Goal: Task Accomplishment & Management: Manage account settings

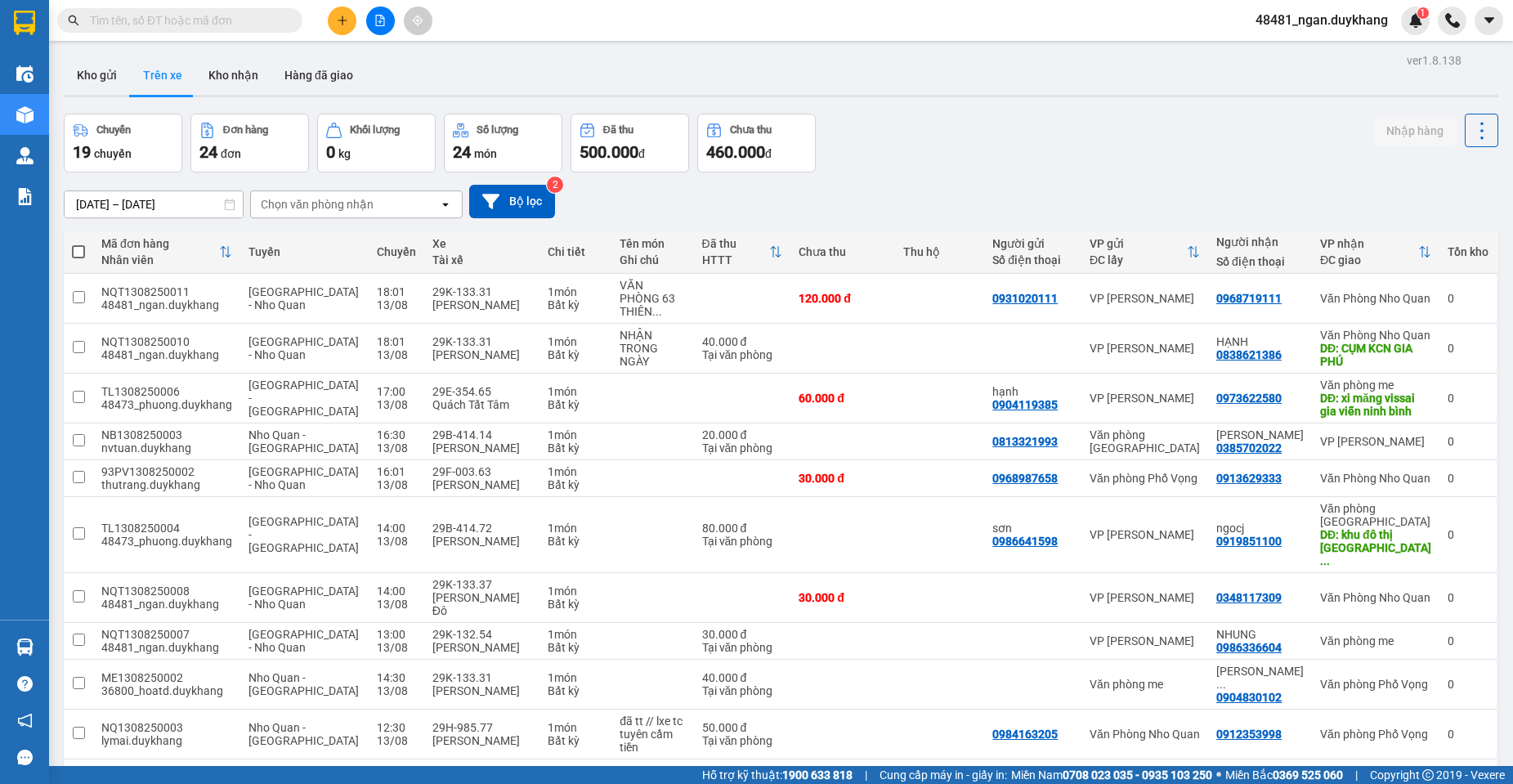
click at [328, 20] on button at bounding box center [342, 21] width 28 height 28
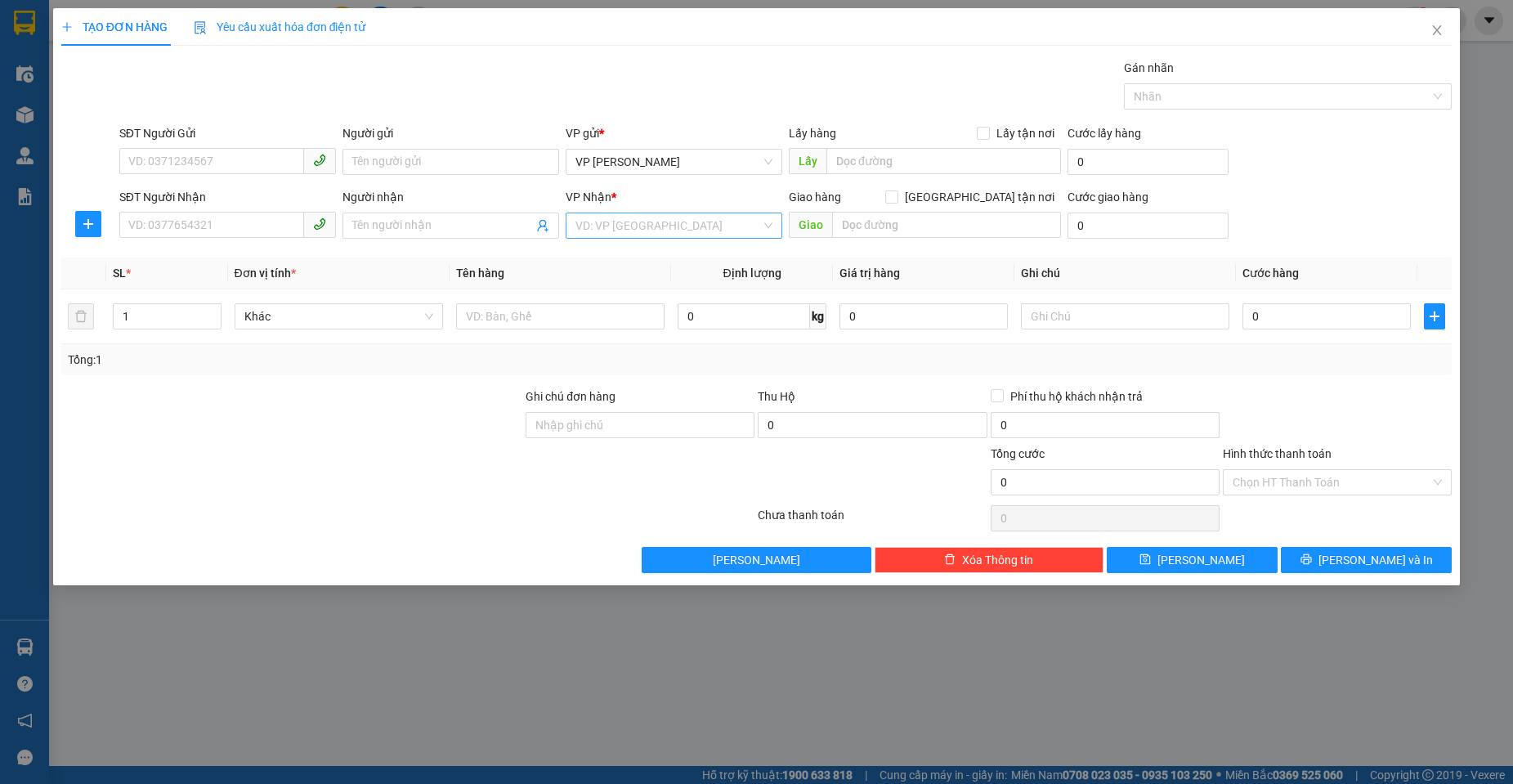
click at [666, 224] on input "search" at bounding box center [668, 226] width 185 height 24
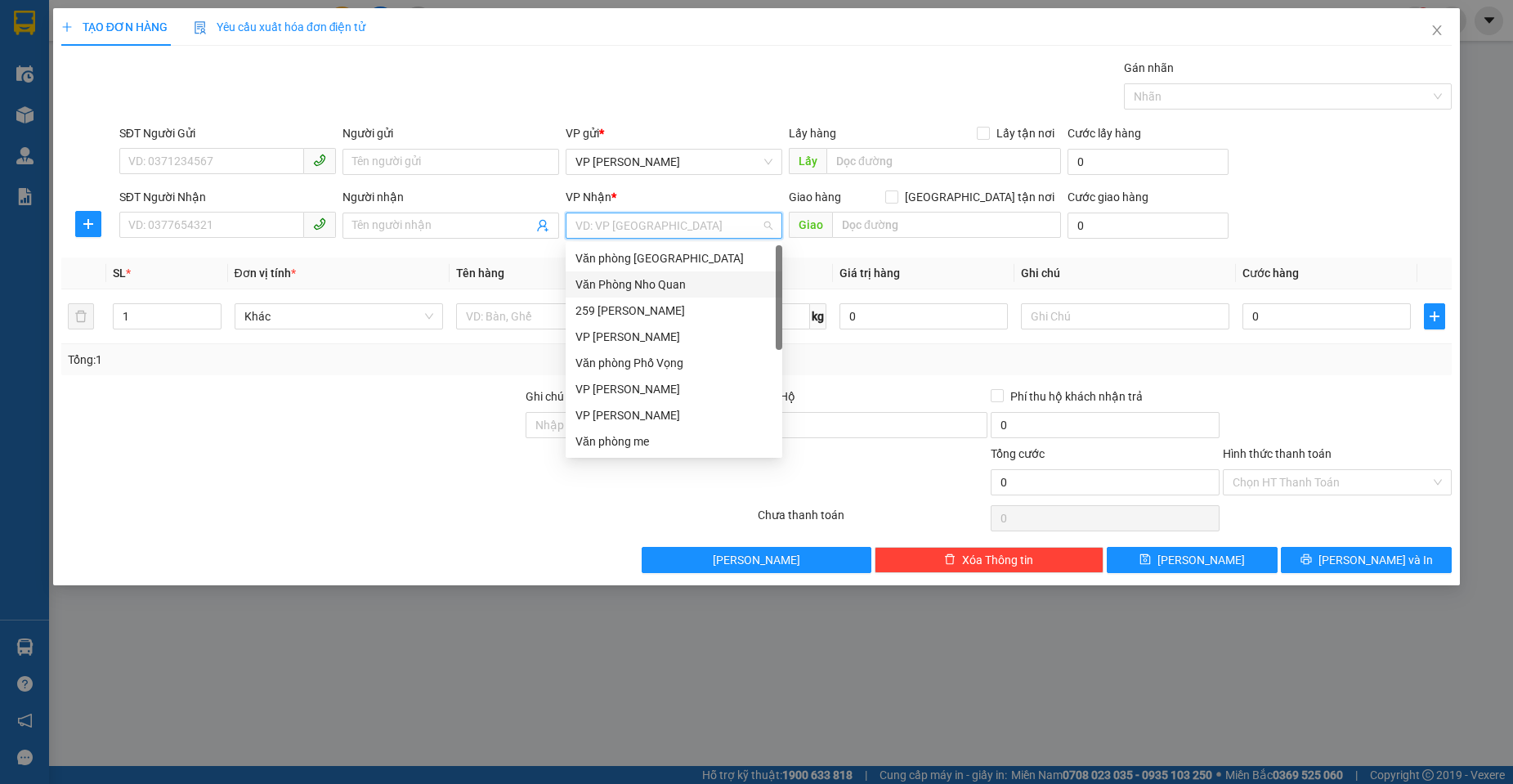
click at [656, 282] on div "Văn Phòng Nho Quan" at bounding box center [673, 284] width 197 height 18
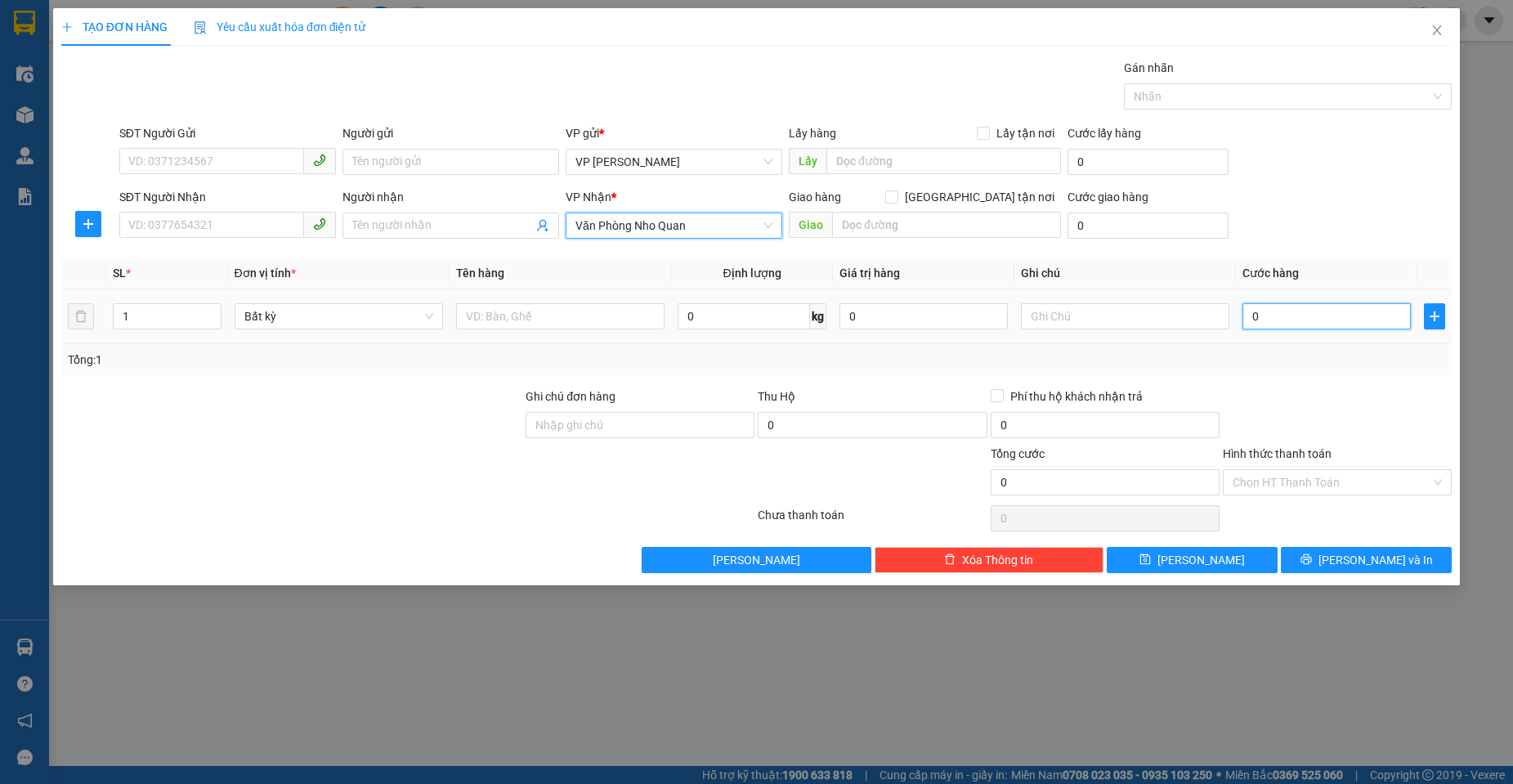
click at [1292, 314] on input "0" at bounding box center [1327, 316] width 169 height 26
click at [170, 155] on input "SĐT Người Gửi" at bounding box center [212, 161] width 185 height 26
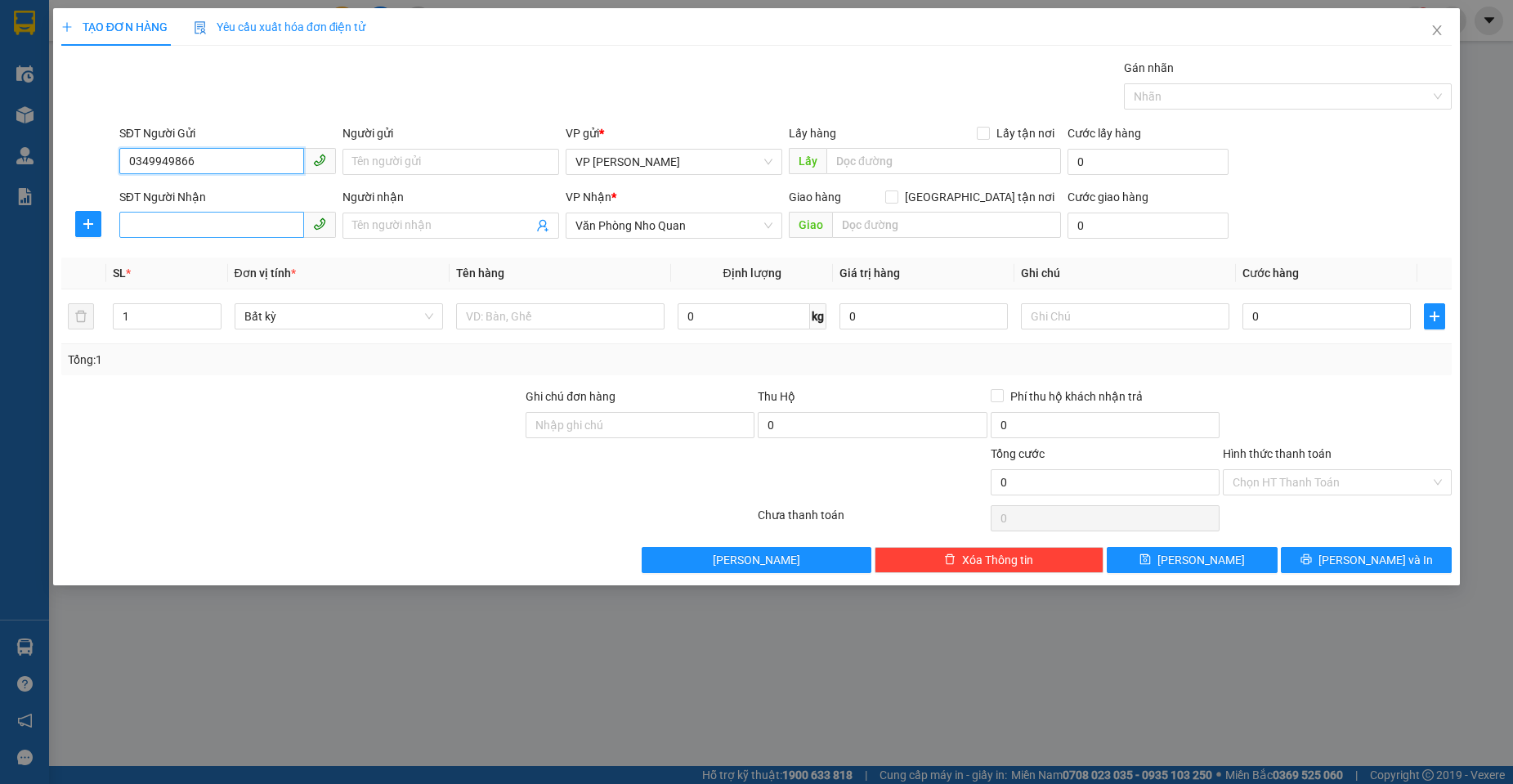
type input "0349949866"
click at [214, 233] on input "SĐT Người Nhận" at bounding box center [212, 225] width 185 height 26
type input "0365164222"
click at [396, 232] on input "Người nhận" at bounding box center [443, 225] width 181 height 18
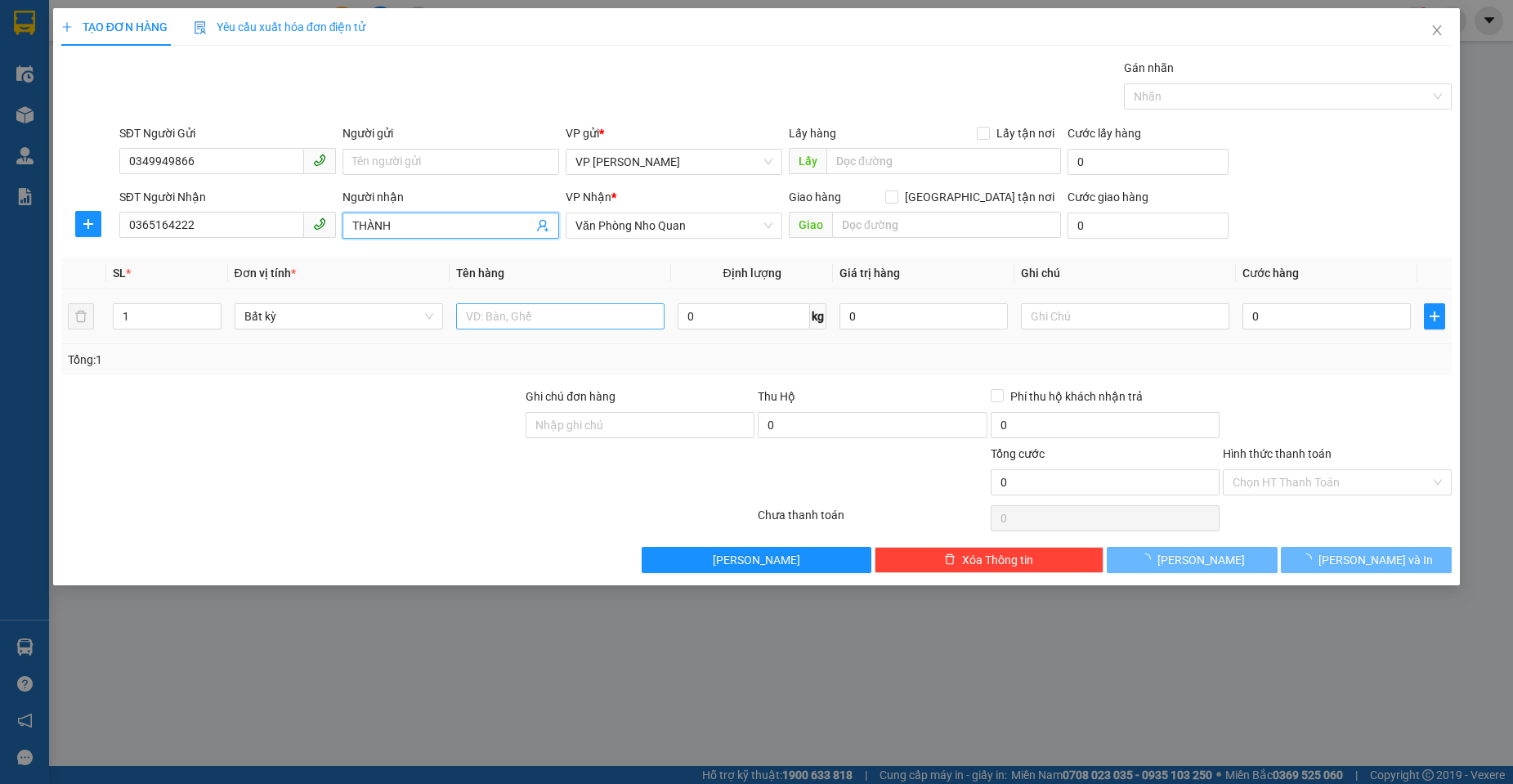
type input "THÀNH"
click at [549, 316] on input "text" at bounding box center [559, 316] width 208 height 26
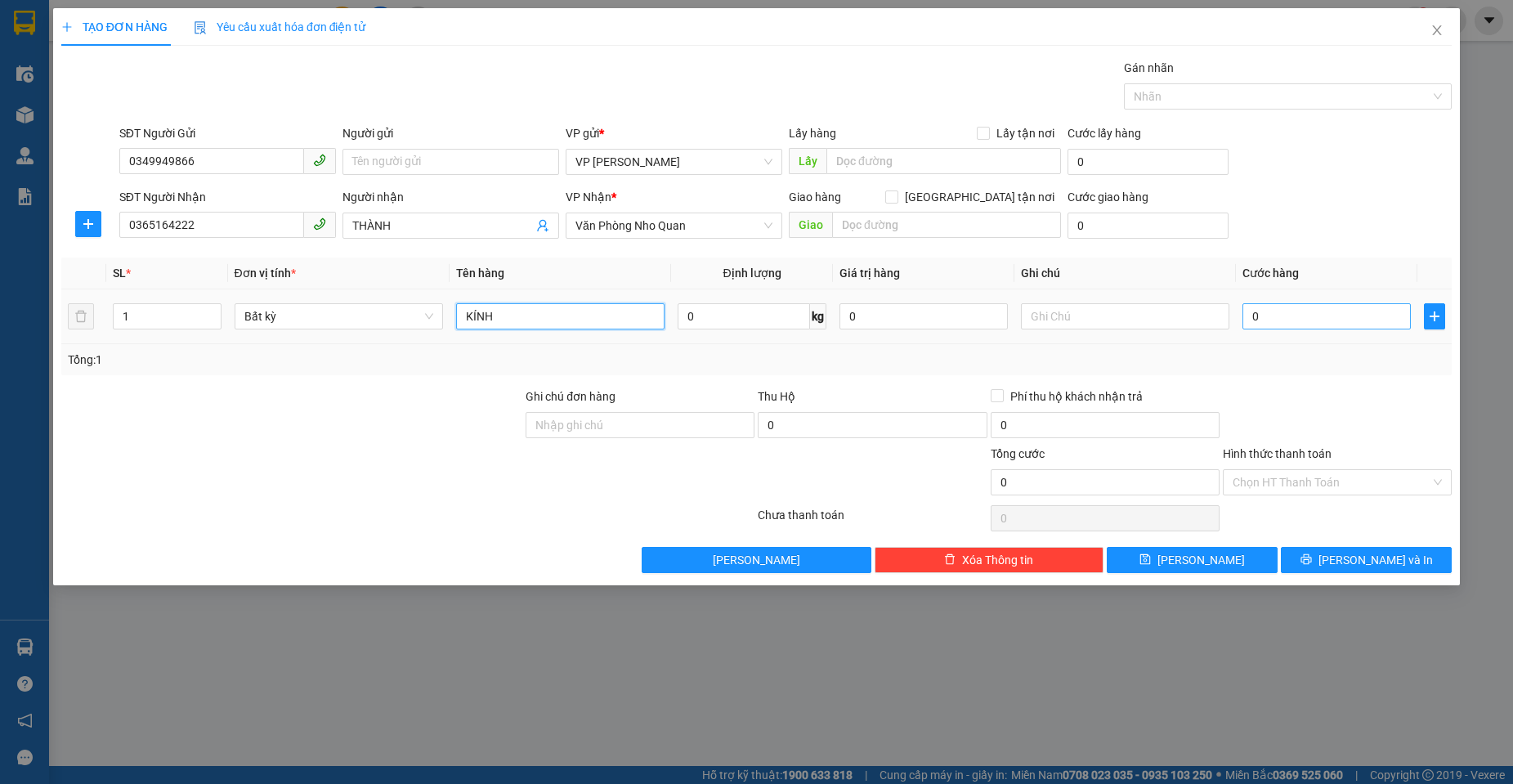
type input "KÍNH"
click at [1288, 311] on input "0" at bounding box center [1327, 316] width 169 height 26
type input "3"
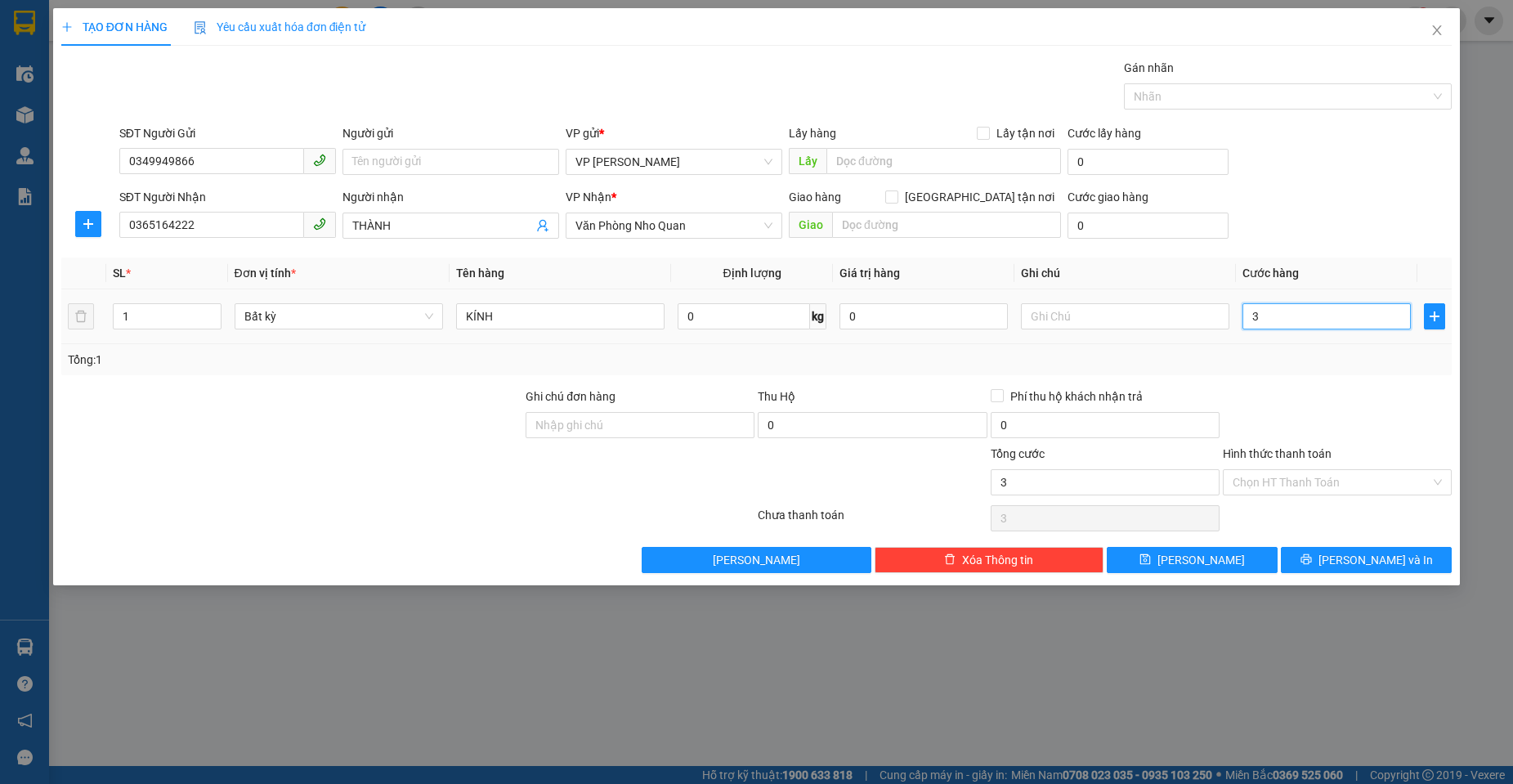
type input "30"
click at [1299, 393] on div at bounding box center [1337, 416] width 233 height 57
type input "30.000"
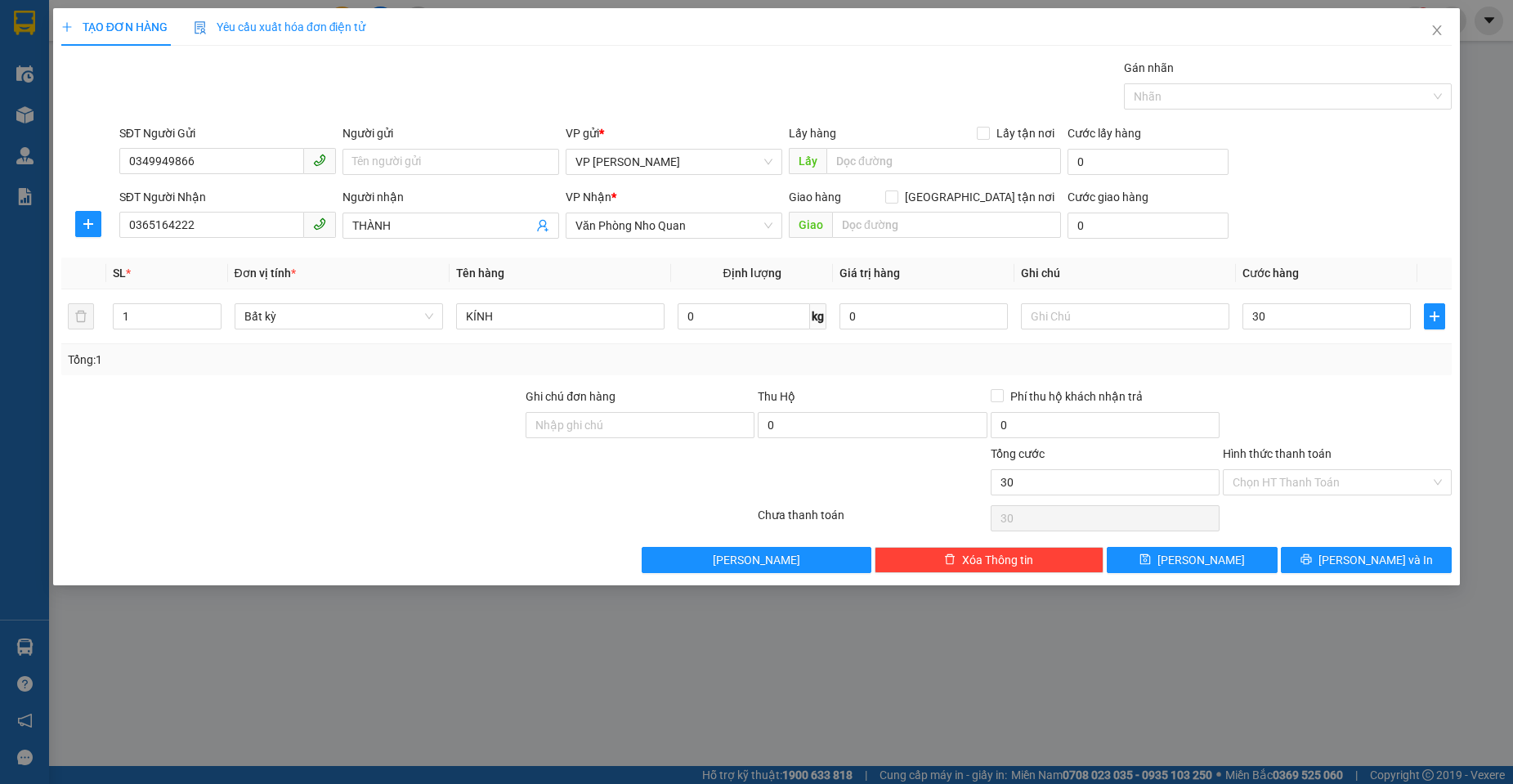
type input "30.000"
drag, startPoint x: 1291, startPoint y: 483, endPoint x: 1281, endPoint y: 508, distance: 26.9
click at [1290, 484] on input "Hình thức thanh toán" at bounding box center [1331, 482] width 198 height 24
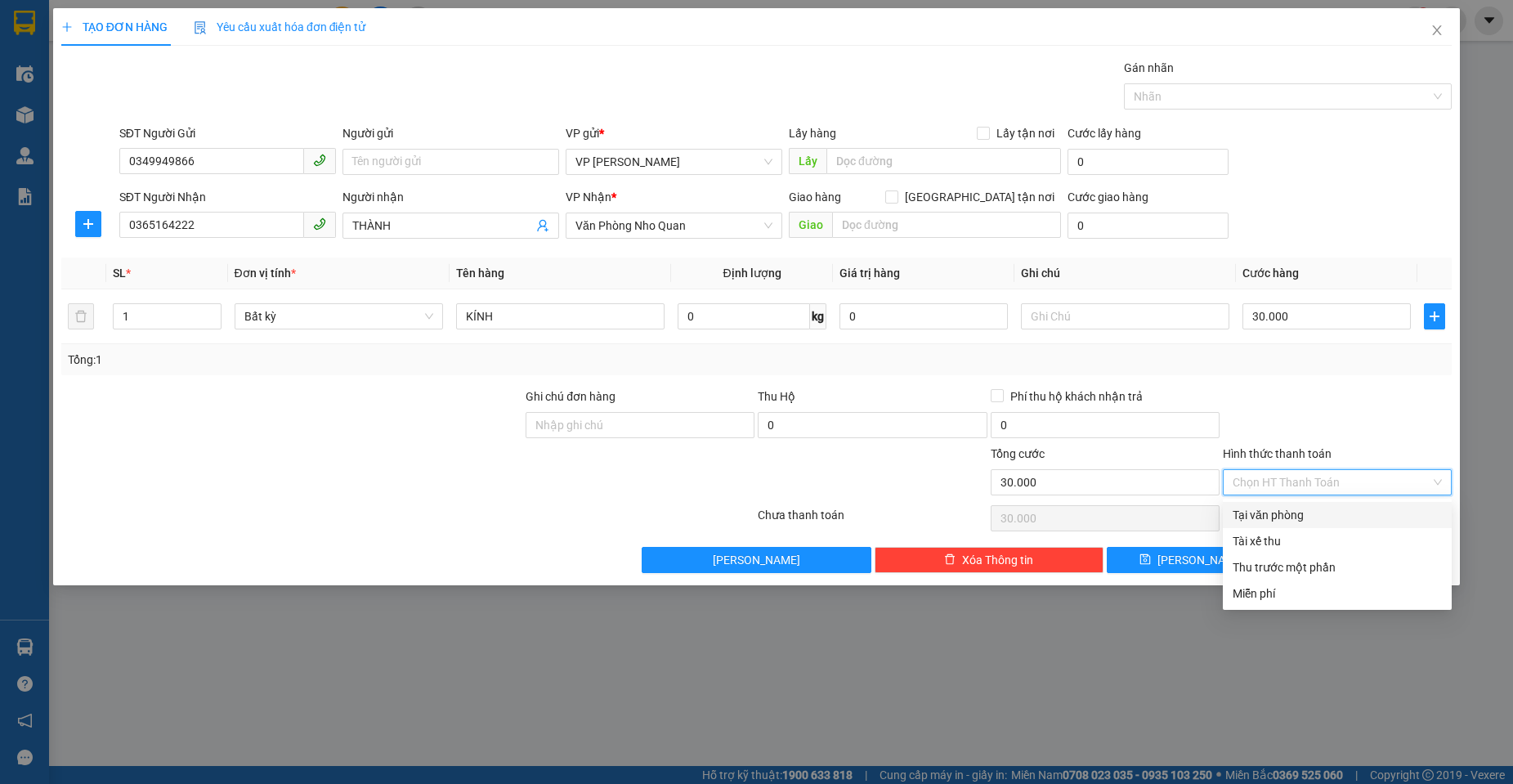
click at [1280, 512] on div "Tại văn phòng" at bounding box center [1337, 514] width 209 height 18
type input "0"
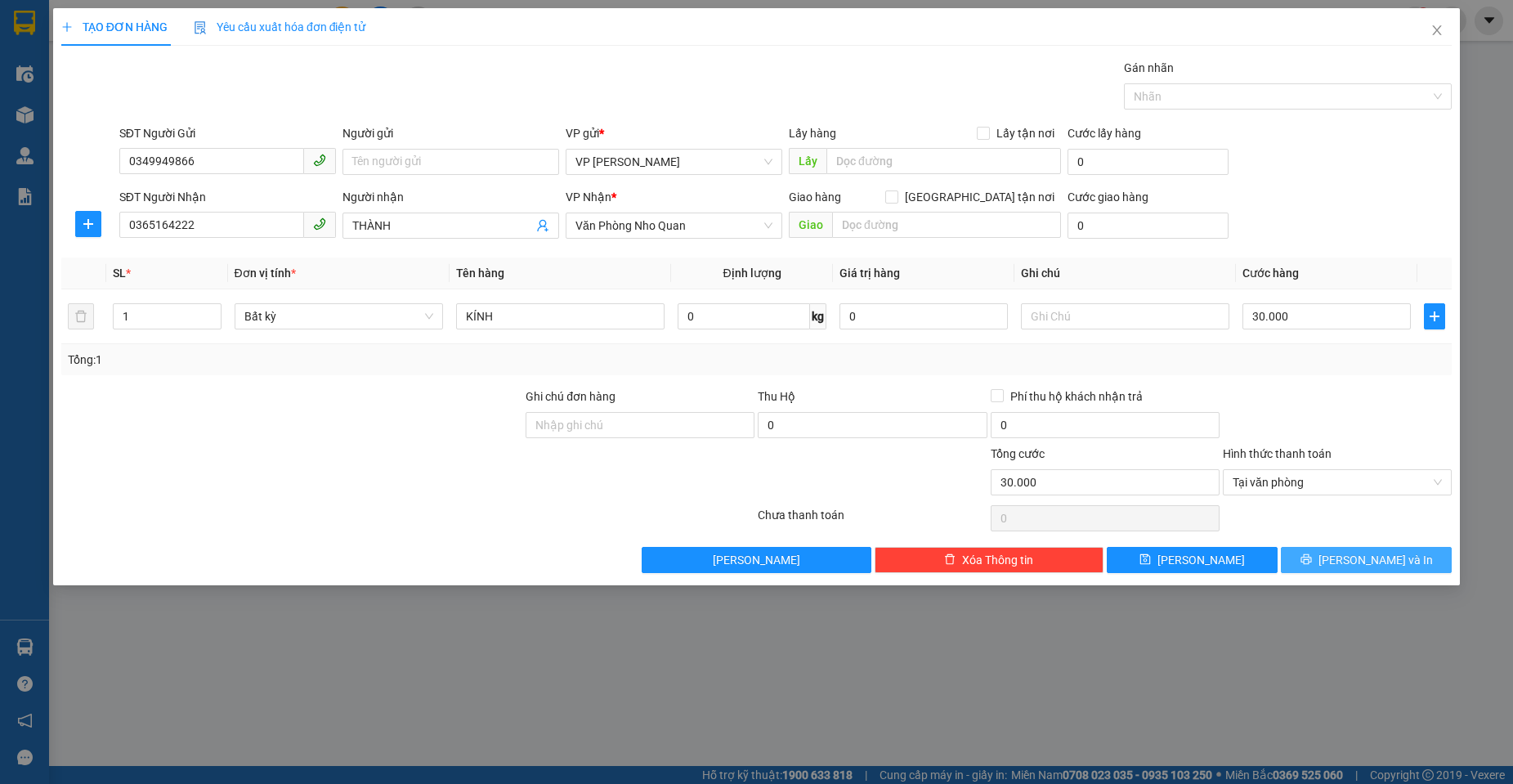
click at [1312, 561] on icon "printer" at bounding box center [1305, 559] width 10 height 10
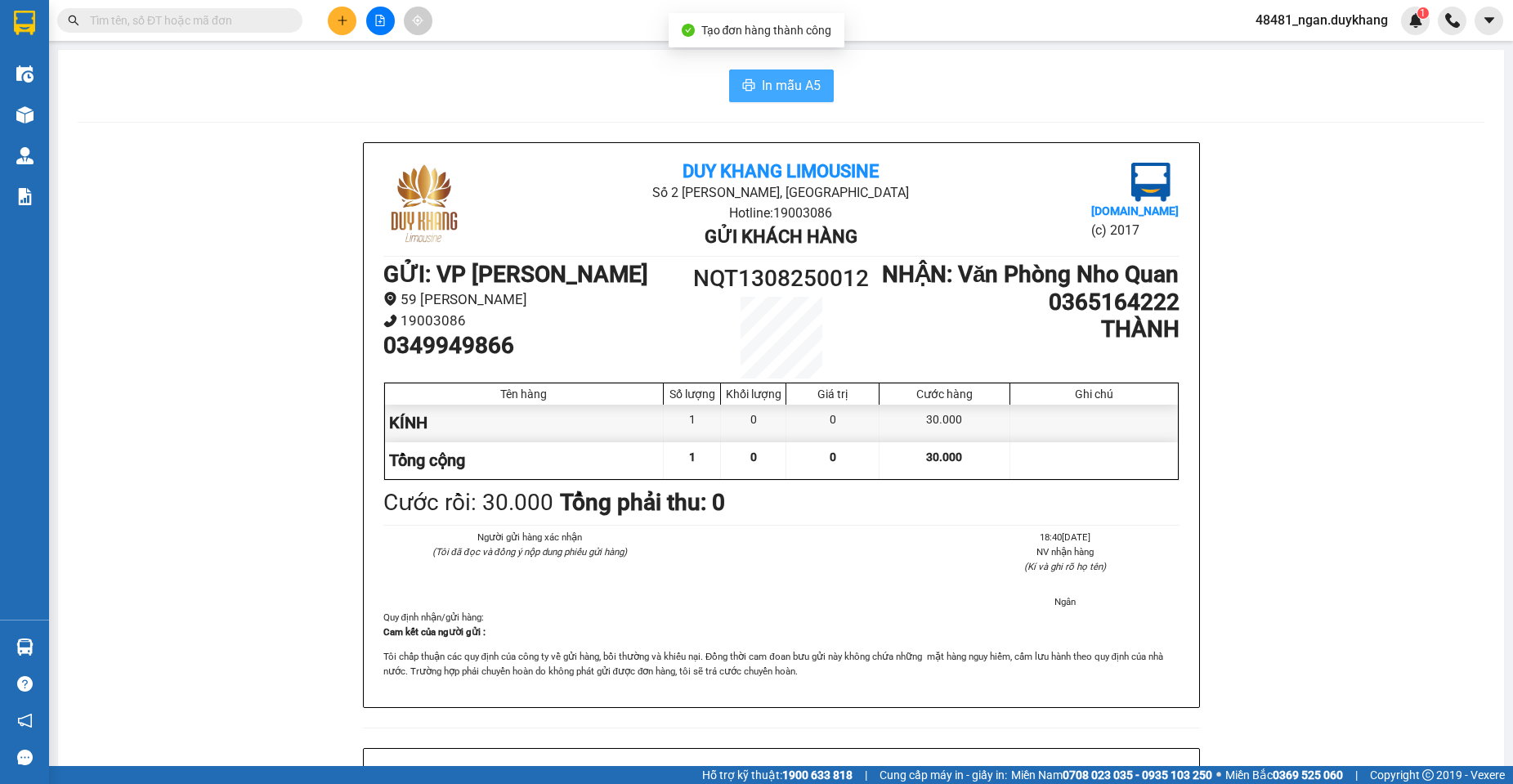
click at [783, 86] on span "In mẫu A5" at bounding box center [791, 86] width 59 height 21
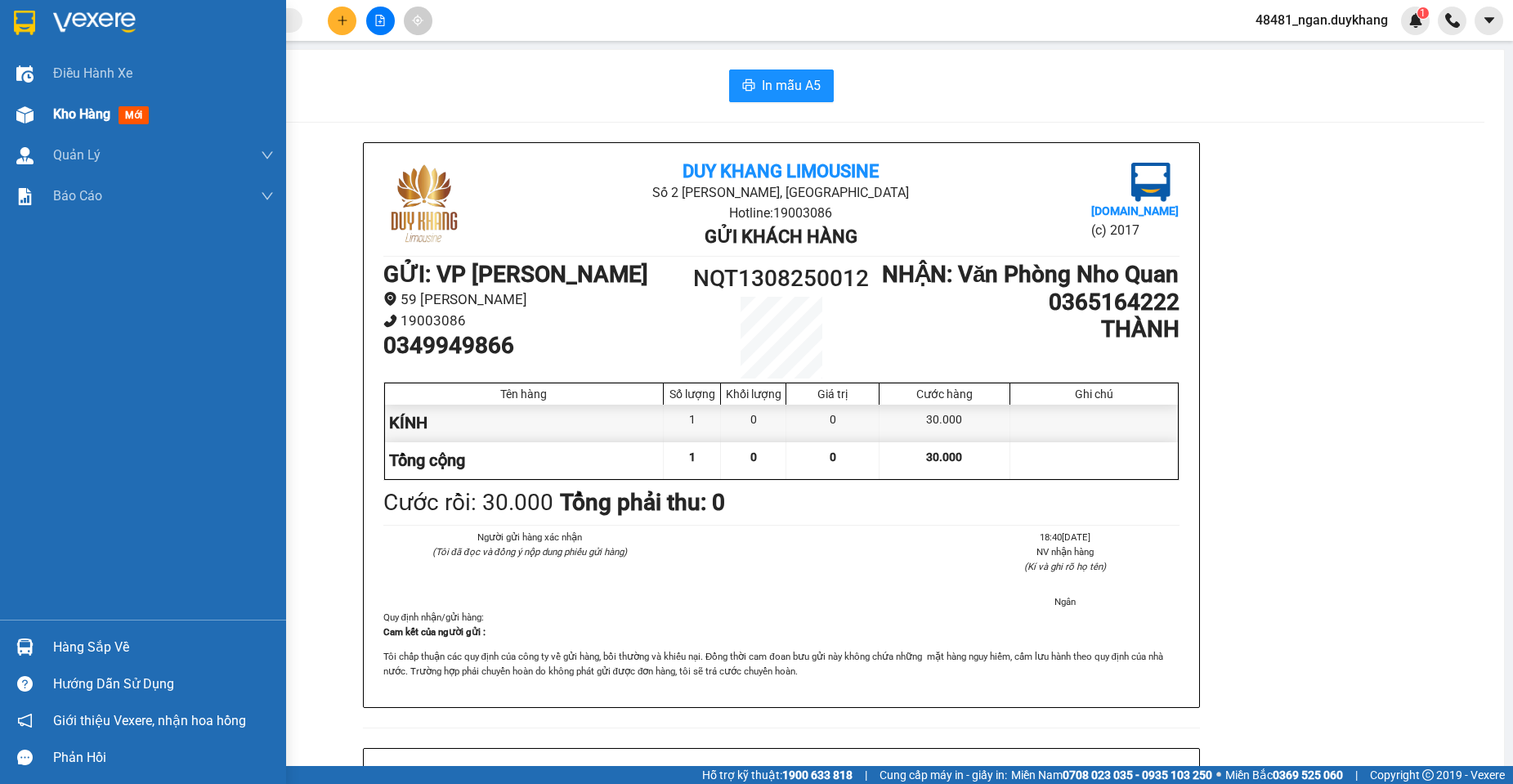
click at [26, 111] on img at bounding box center [24, 115] width 17 height 17
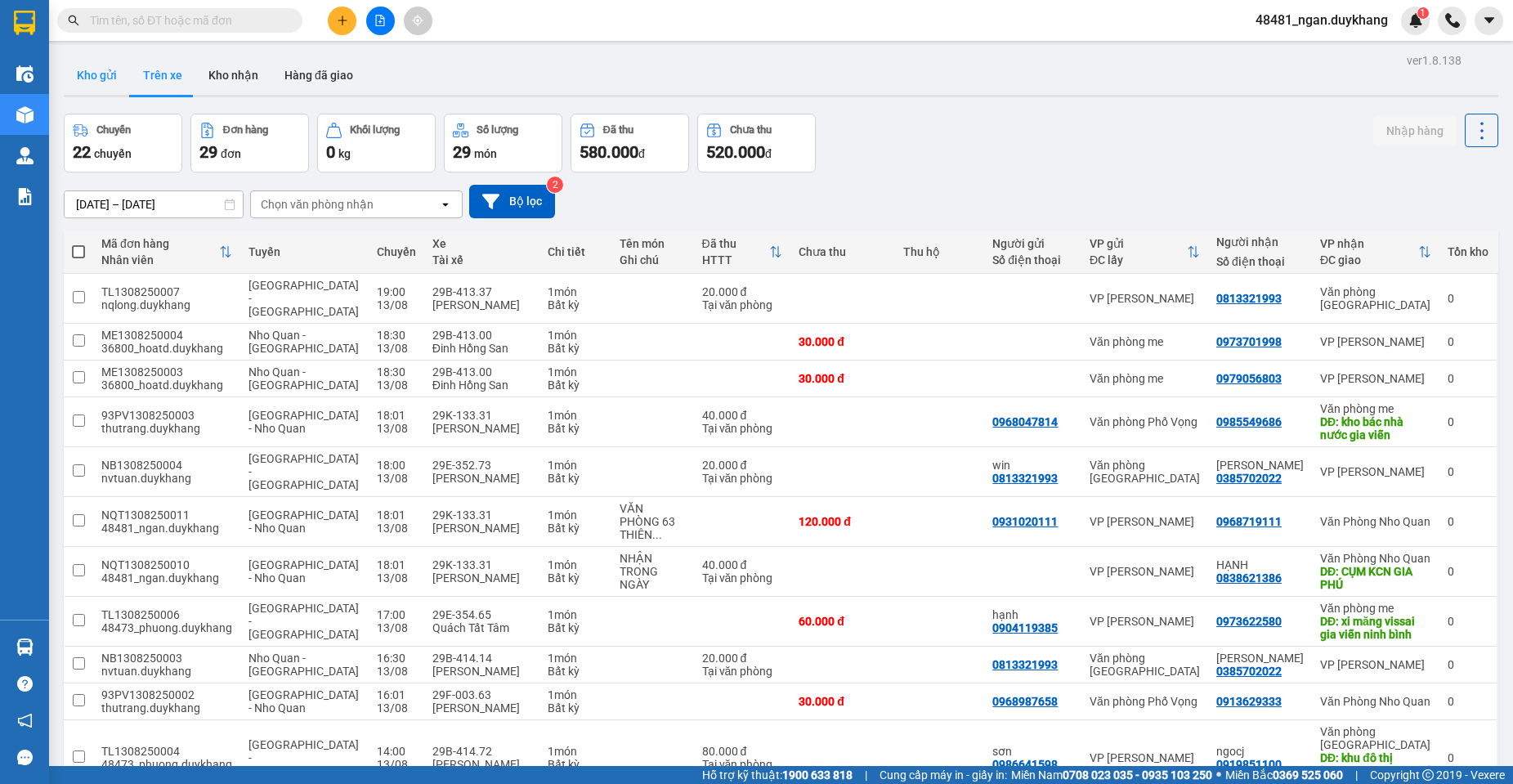
click at [89, 79] on button "Kho gửi" at bounding box center [97, 75] width 66 height 40
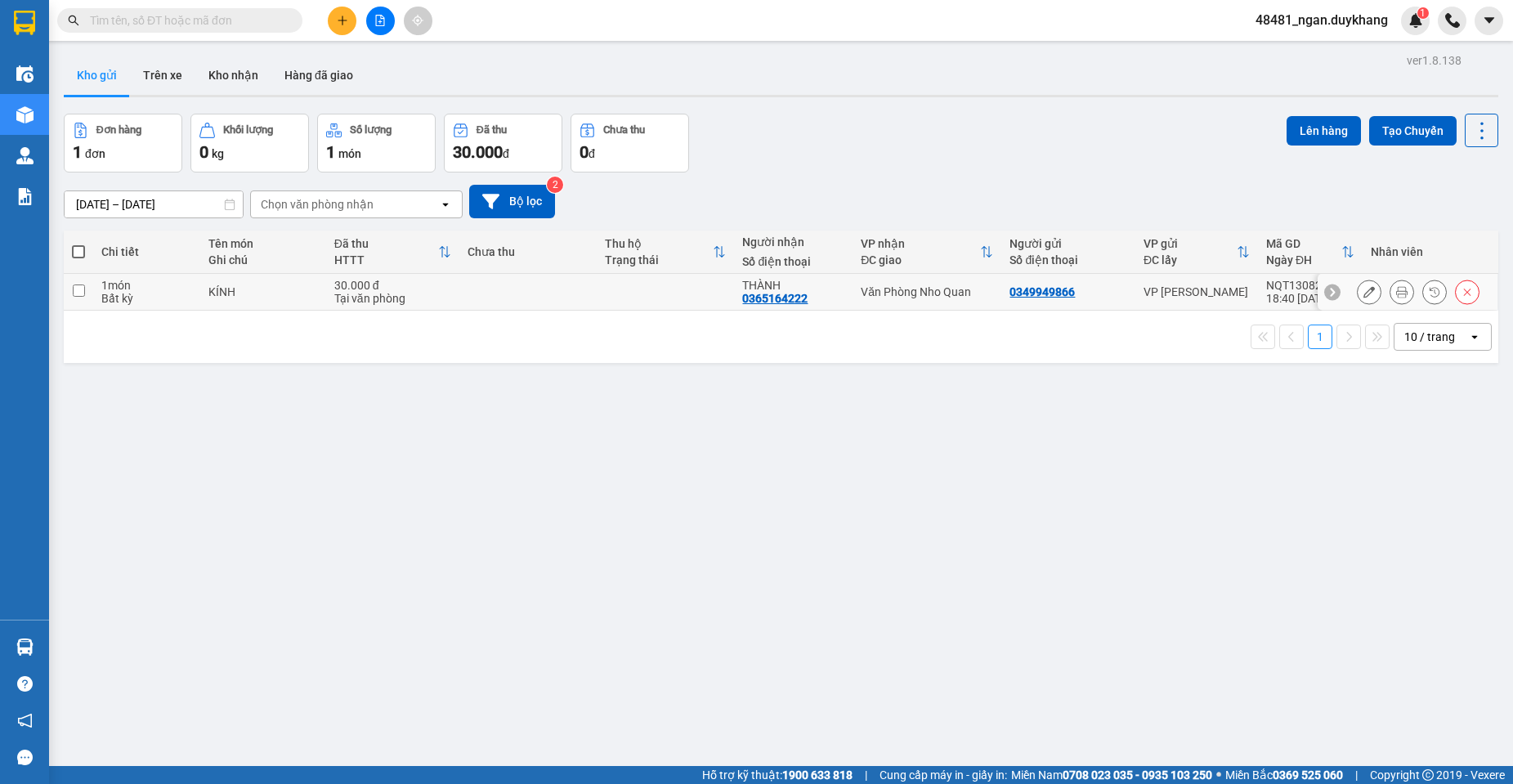
click at [1327, 291] on icon at bounding box center [1332, 292] width 11 height 11
drag, startPoint x: 1263, startPoint y: 284, endPoint x: 1345, endPoint y: 282, distance: 82.0
click at [1345, 282] on div "NQT1308250012" at bounding box center [1311, 285] width 89 height 13
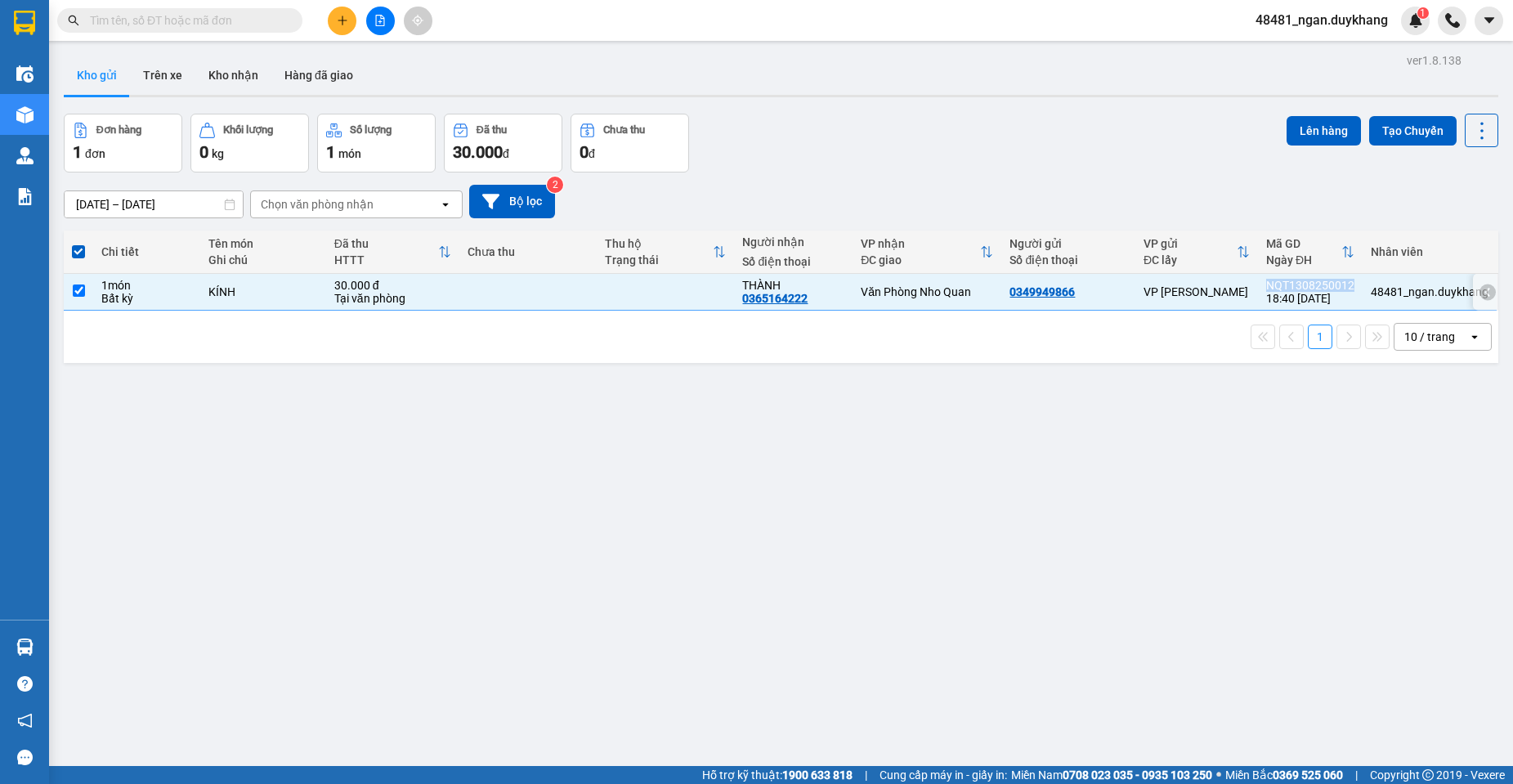
copy div "NQT1308250012"
drag, startPoint x: 1038, startPoint y: 290, endPoint x: 991, endPoint y: 290, distance: 47.0
click at [991, 290] on tr "1 món Bất kỳ KÍNH 30.000 đ Tại văn phòng THÀNH 0365164222 [GEOGRAPHIC_DATA] 034…" at bounding box center [781, 292] width 1435 height 37
checkbox input "false"
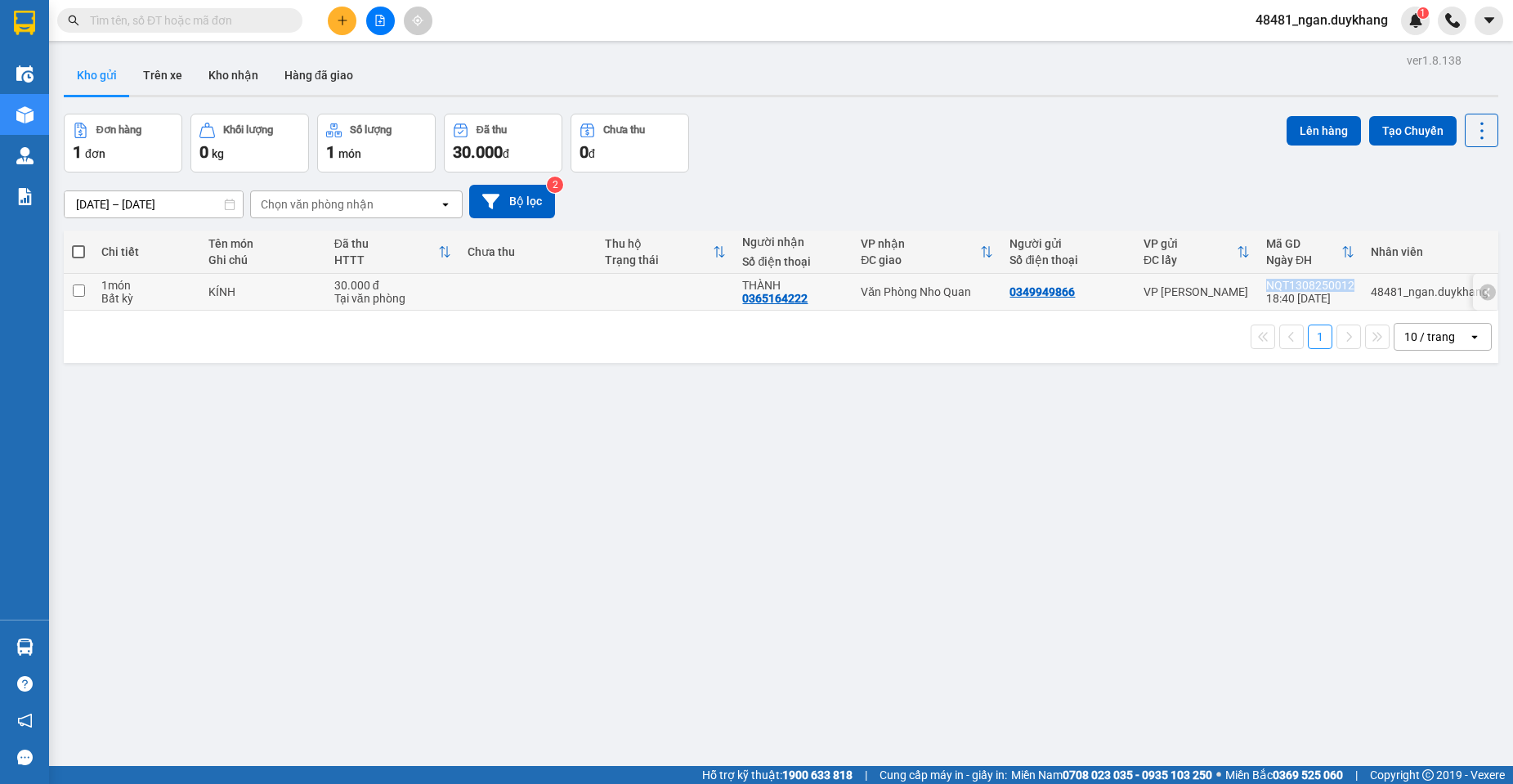
copy tr "Văn Phòng Nho Quan 0349949866"
click at [343, 19] on icon "plus" at bounding box center [342, 20] width 1 height 9
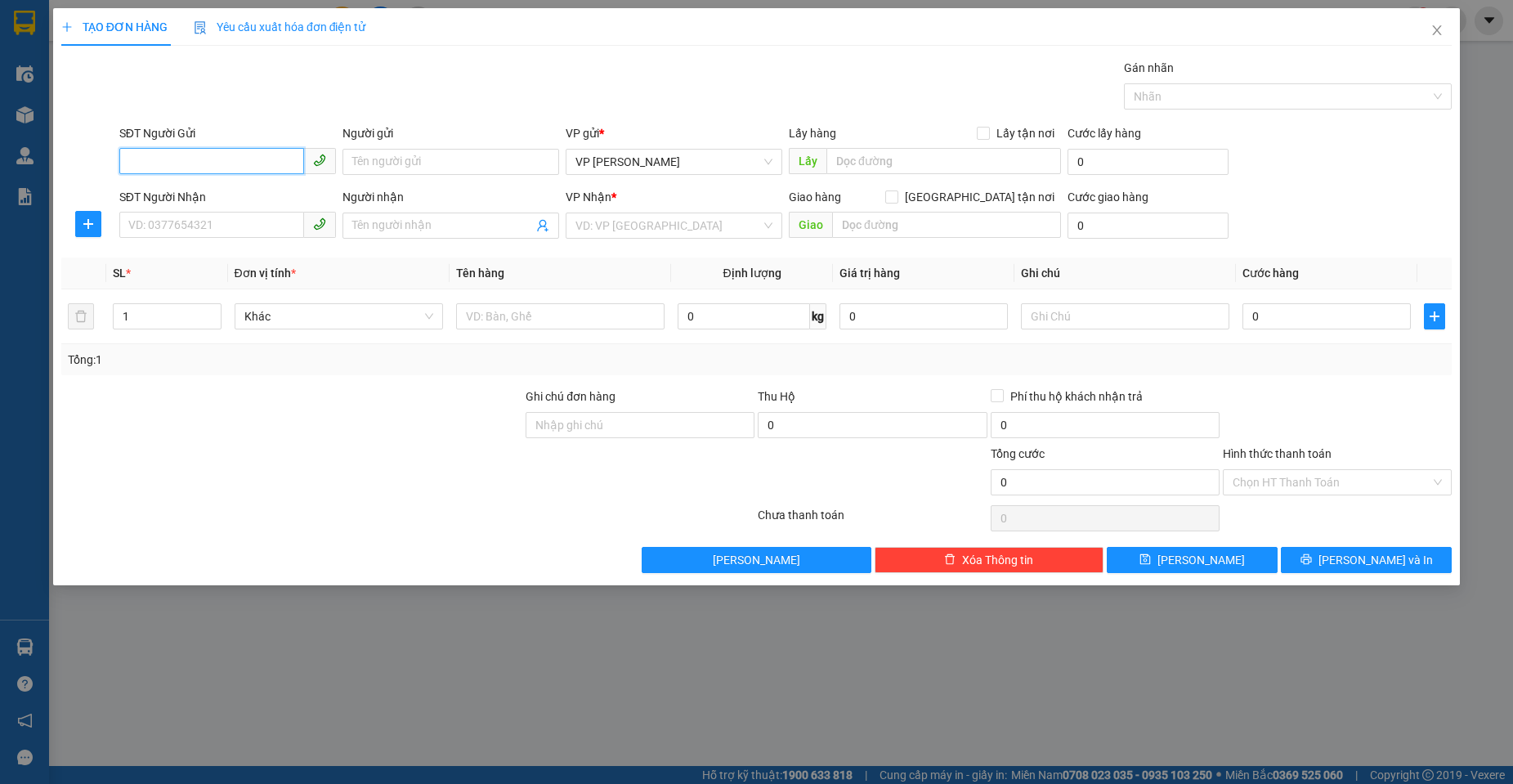
paste input "0349949866"
click at [158, 166] on input "0349949866" at bounding box center [212, 161] width 185 height 26
click at [161, 192] on div "0349949866" at bounding box center [227, 194] width 197 height 18
type input "0349949866"
click at [171, 221] on input "SĐT Người Nhận" at bounding box center [212, 225] width 185 height 26
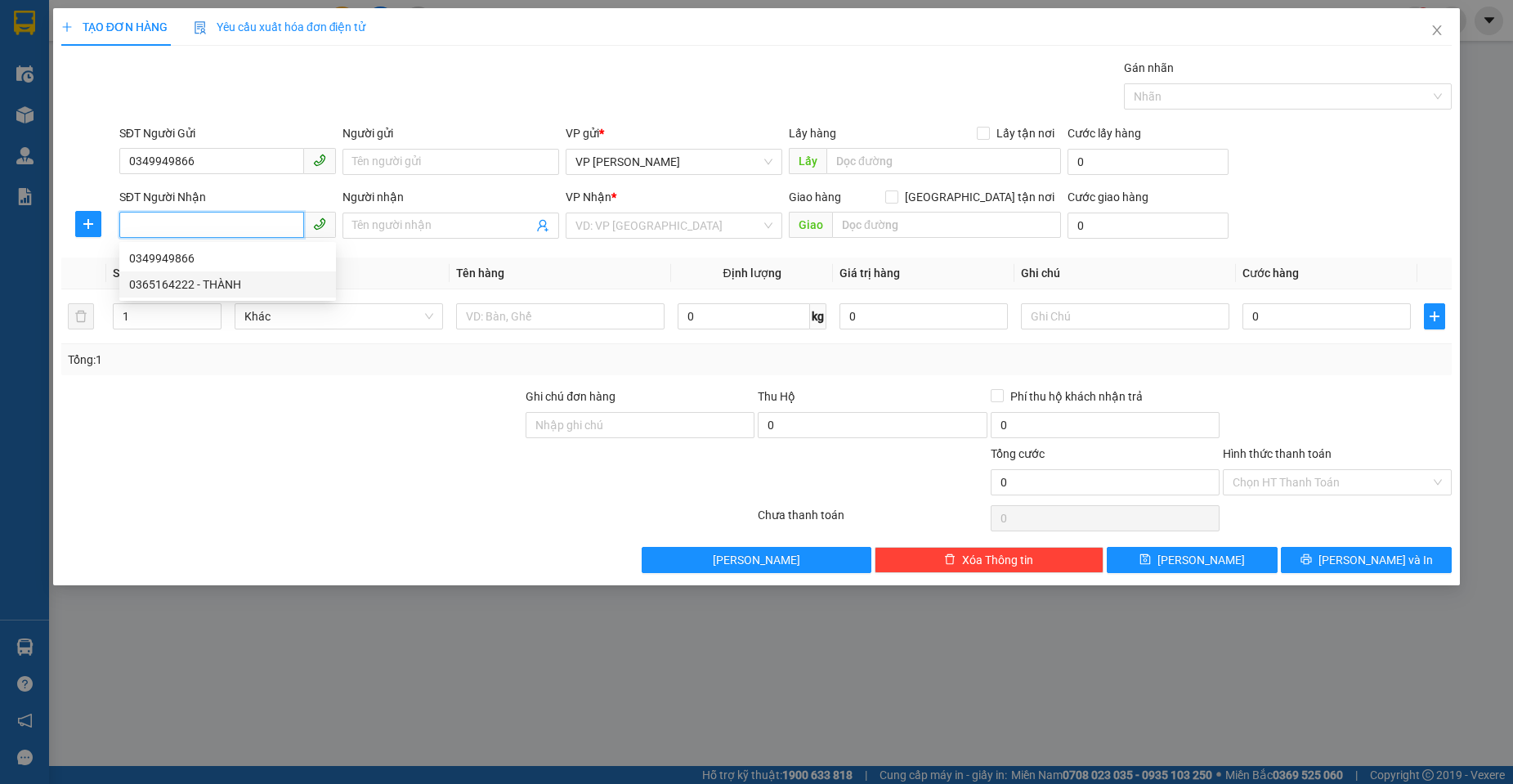
click at [201, 283] on div "0365164222 - THÀNH" at bounding box center [227, 284] width 197 height 18
type input "0365164222"
type input "THÀNH"
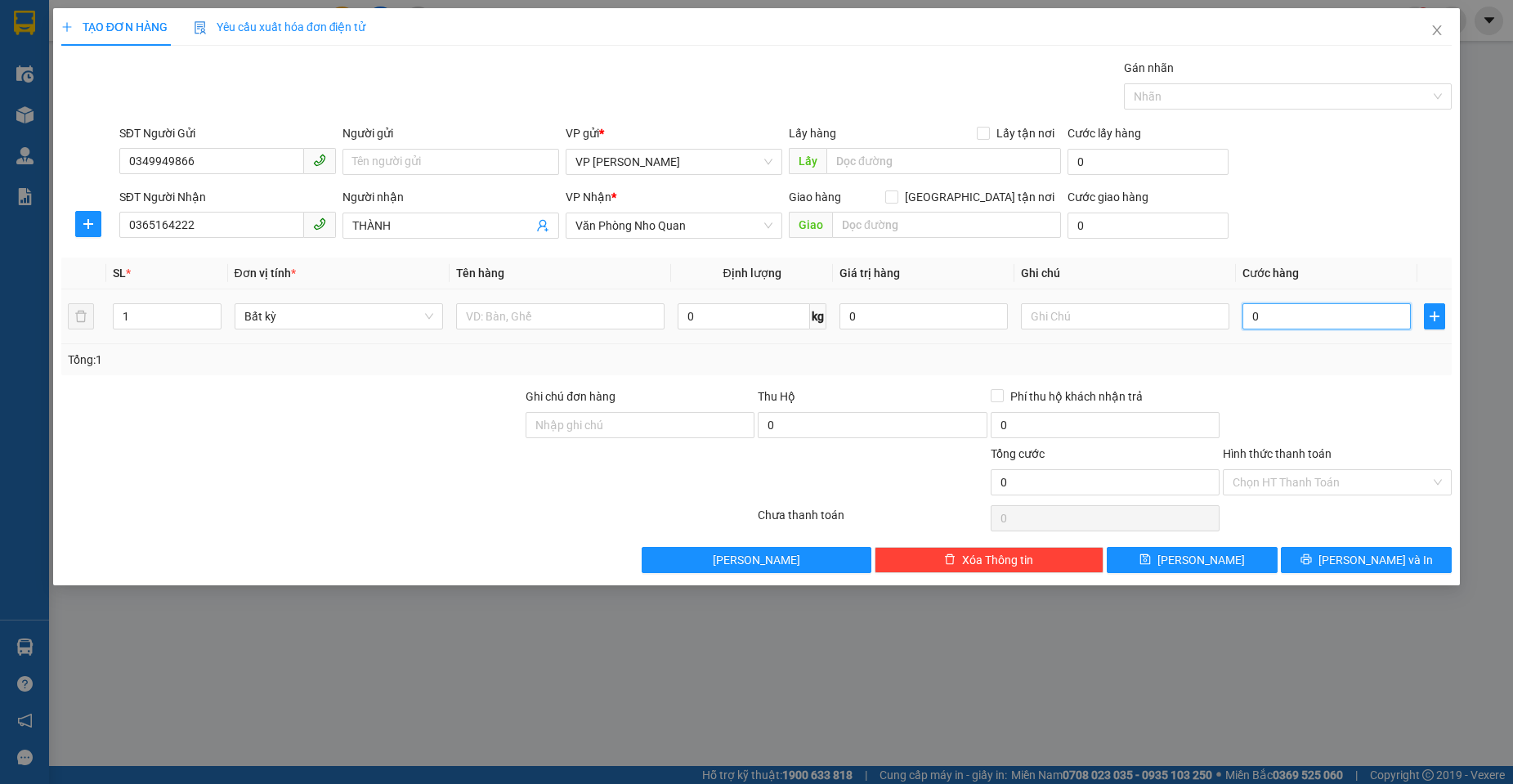
click at [1320, 310] on input "0" at bounding box center [1327, 316] width 169 height 26
type input "3"
type input "30"
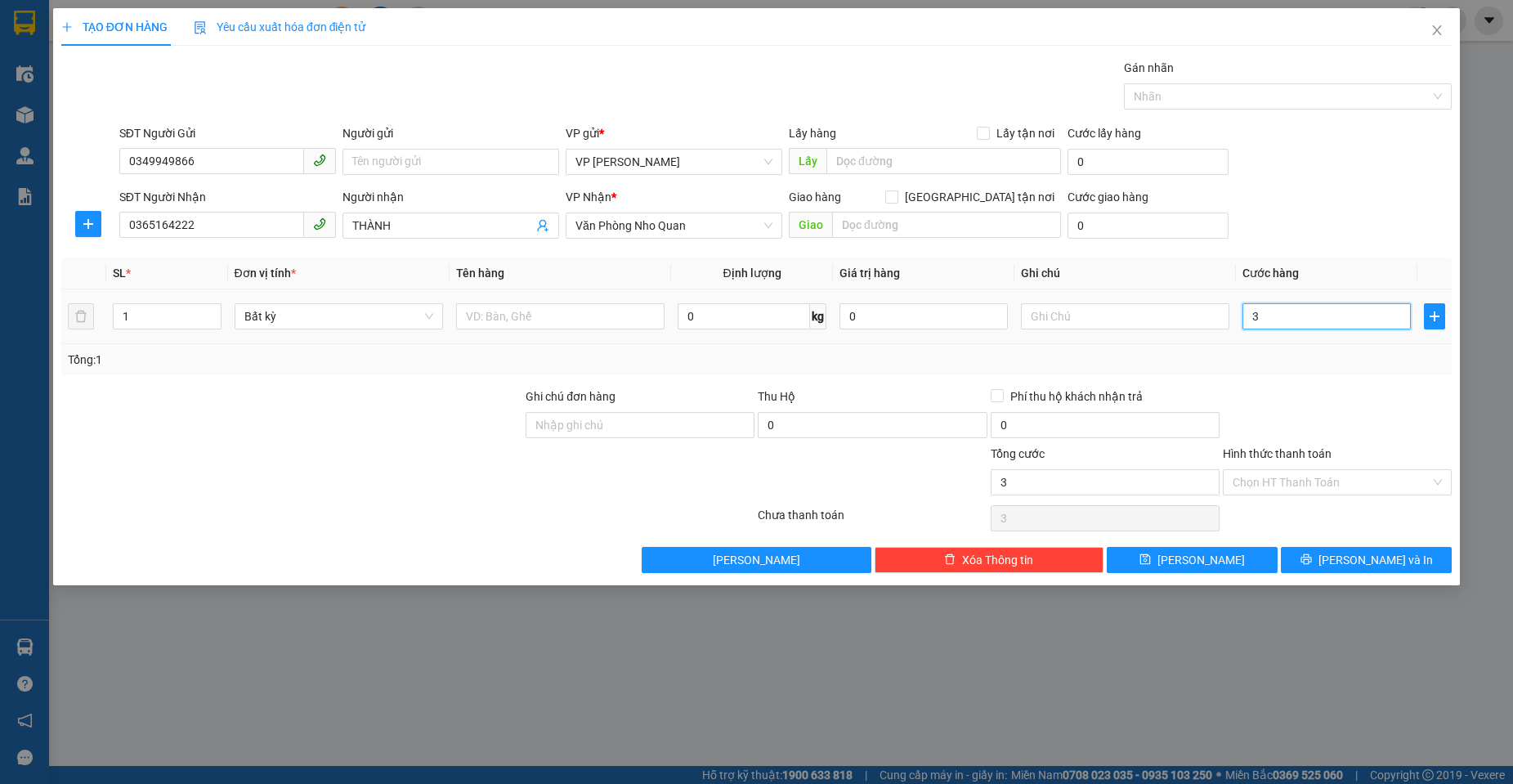
type input "30"
type input "30.000"
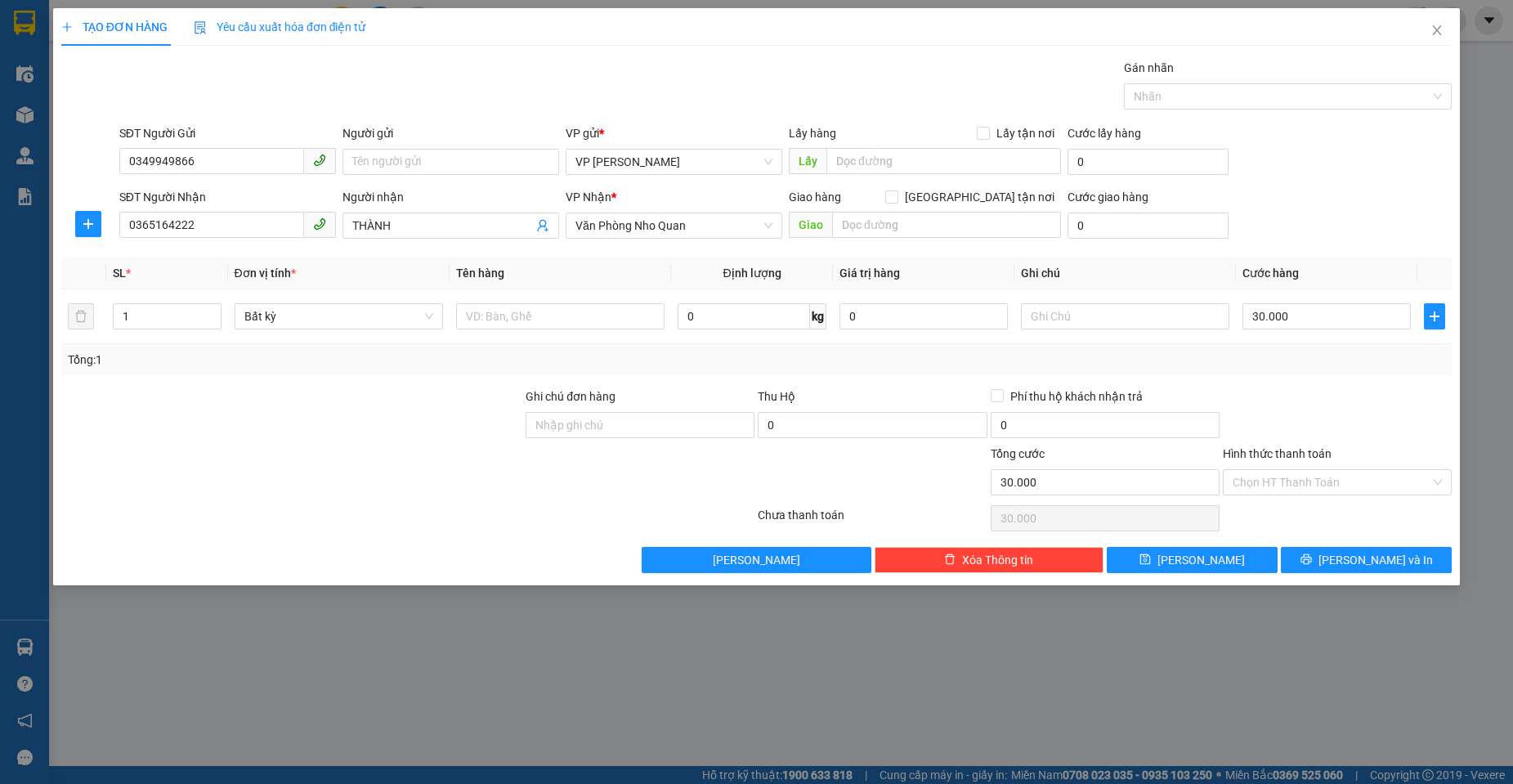
click at [1422, 424] on div at bounding box center [1337, 416] width 233 height 57
click at [1369, 564] on span "[PERSON_NAME] và In" at bounding box center [1376, 559] width 115 height 18
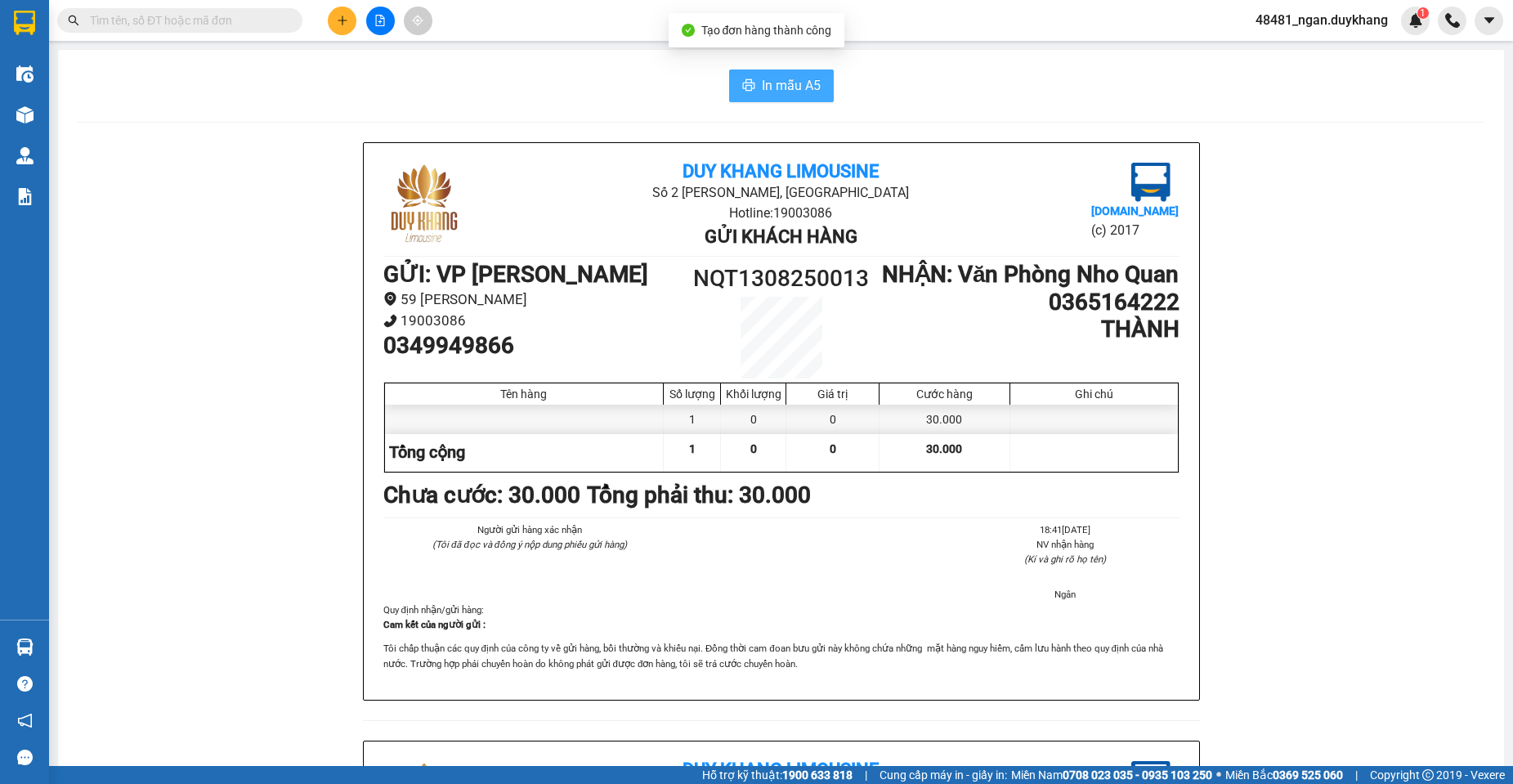
click at [772, 78] on span "In mẫu A5" at bounding box center [791, 86] width 59 height 21
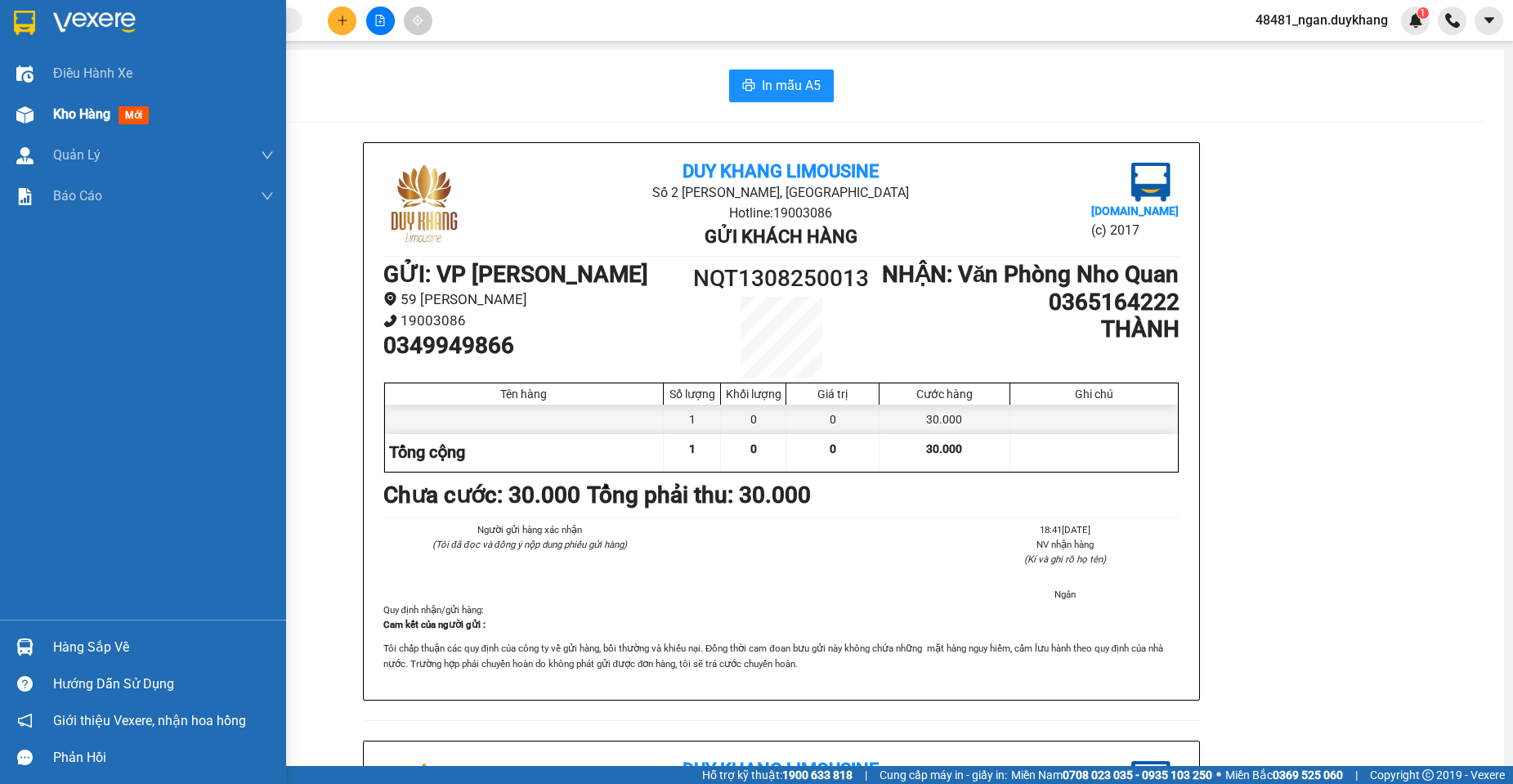
click at [20, 109] on img at bounding box center [24, 115] width 17 height 17
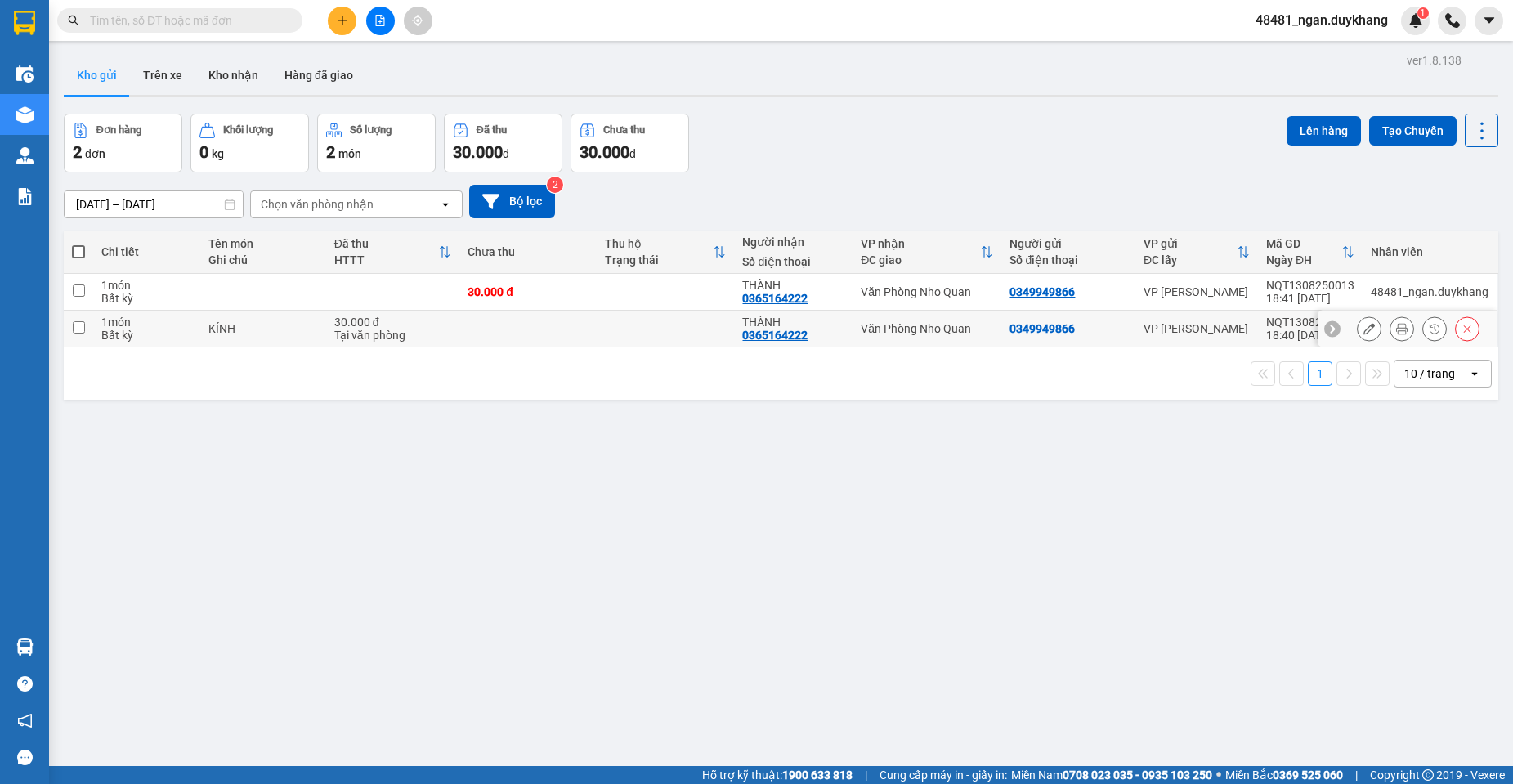
click at [1456, 328] on button at bounding box center [1467, 328] width 23 height 28
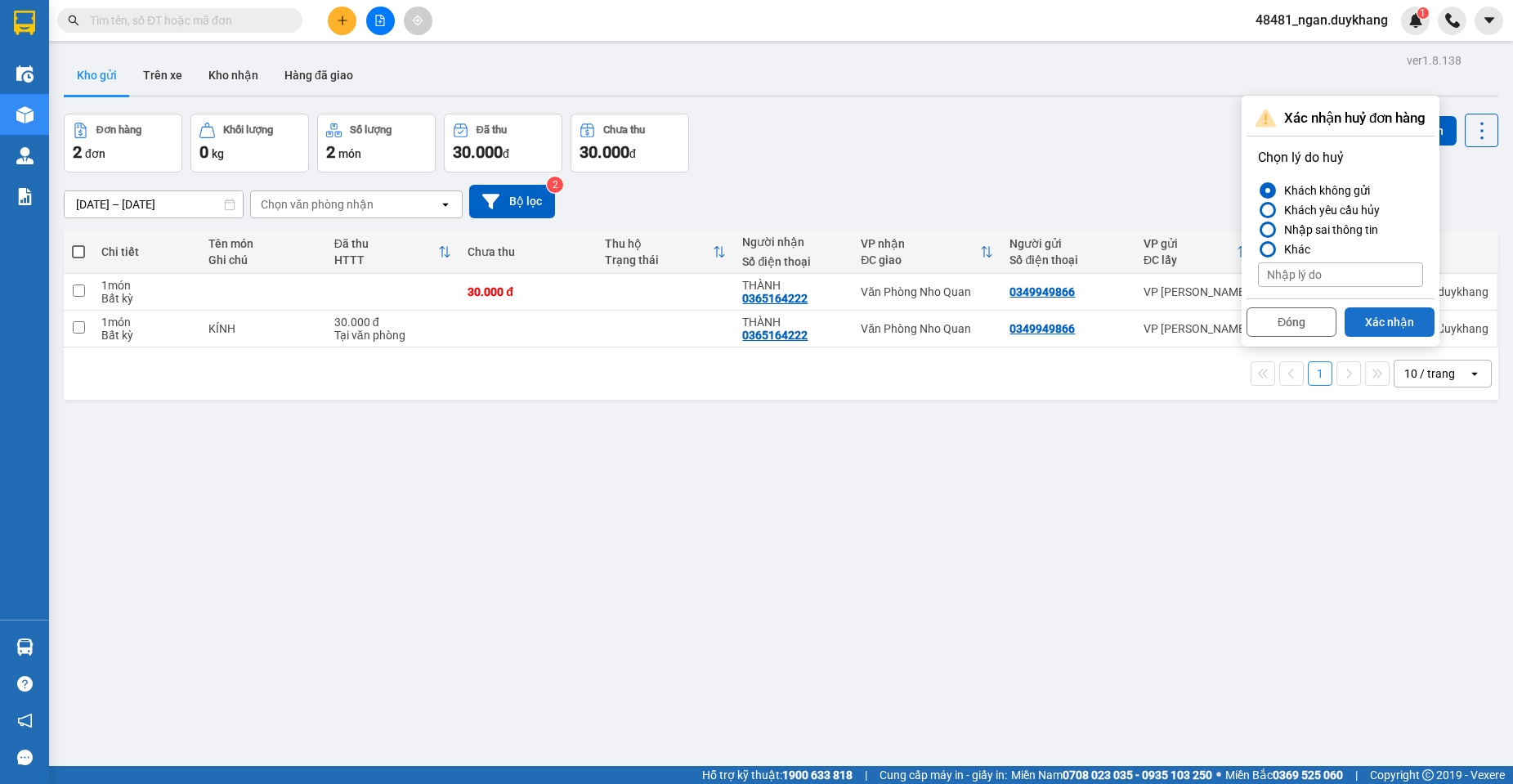
click at [1374, 324] on button "Xác nhận" at bounding box center [1390, 321] width 90 height 29
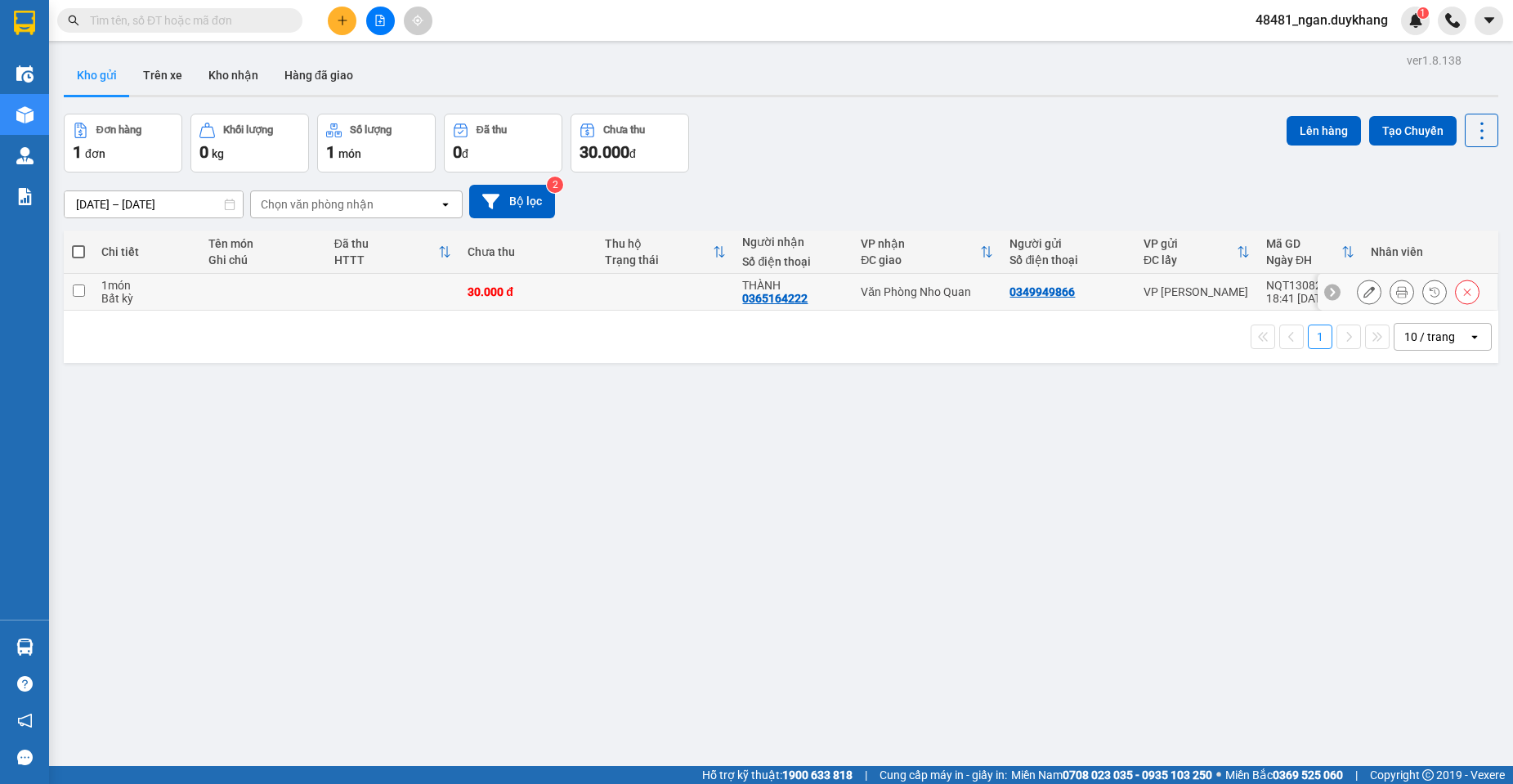
click at [580, 282] on td "30.000 đ" at bounding box center [528, 292] width 137 height 37
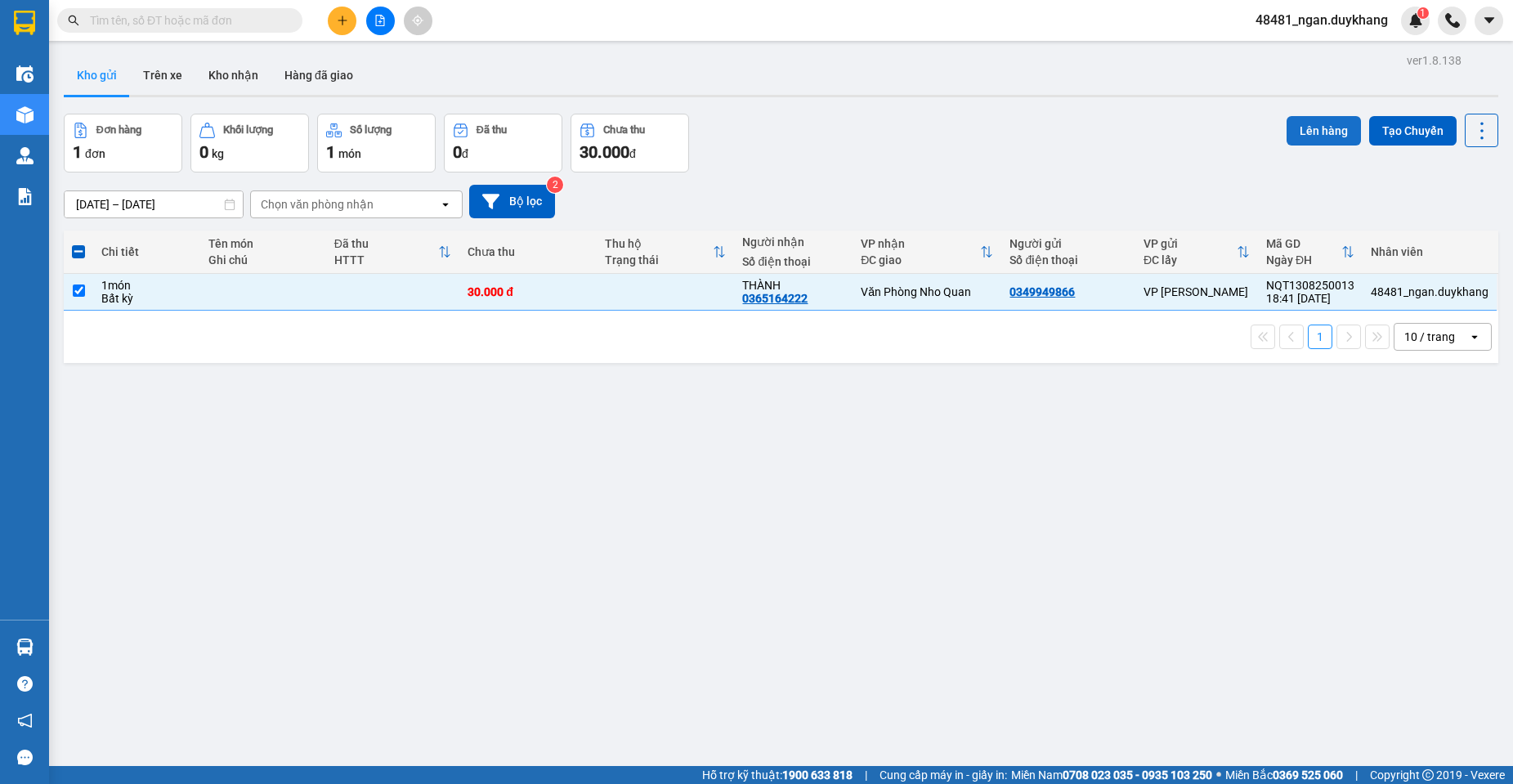
click at [1291, 130] on button "Lên hàng" at bounding box center [1324, 130] width 74 height 29
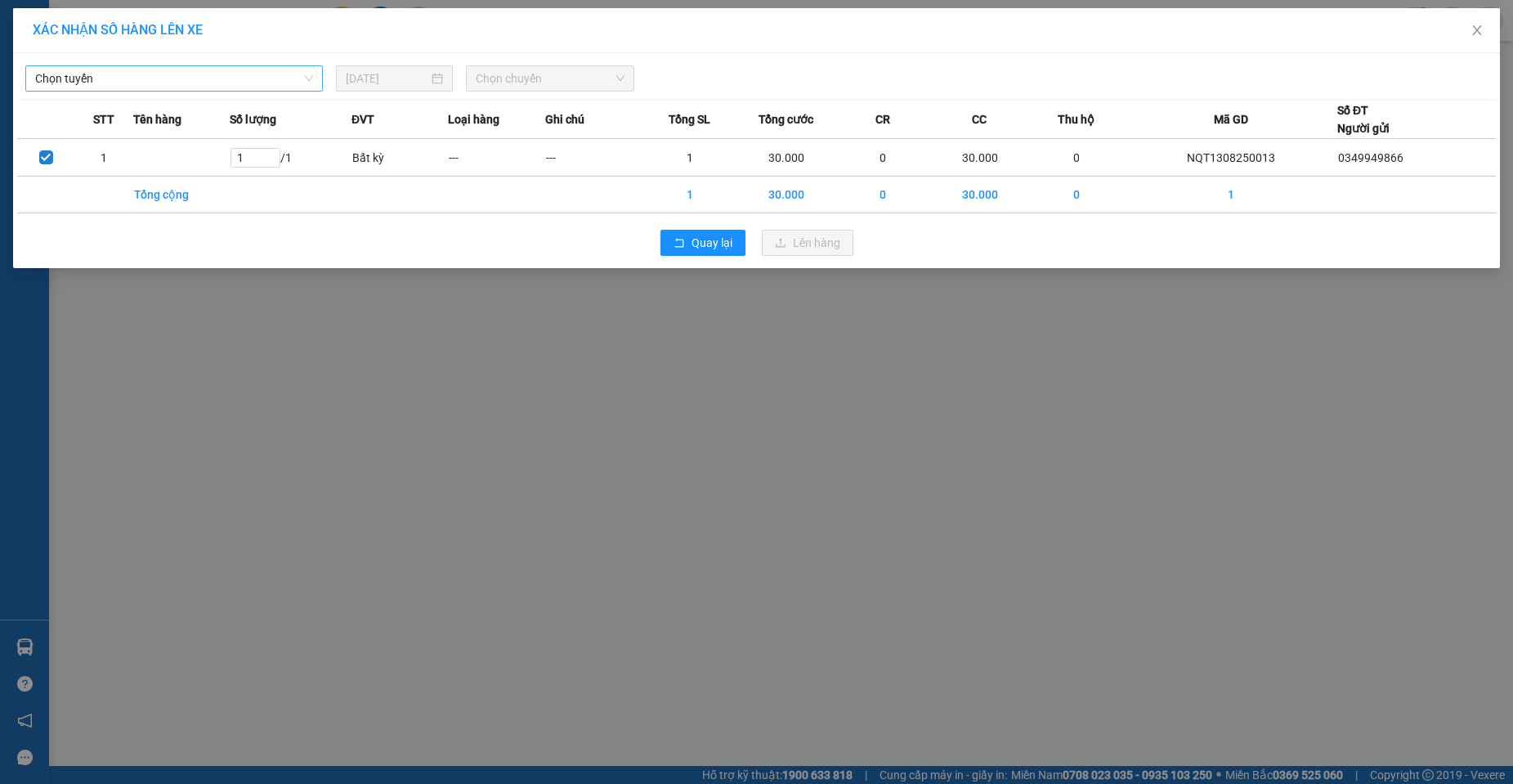
click at [169, 79] on span "Chọn tuyến" at bounding box center [173, 78] width 278 height 24
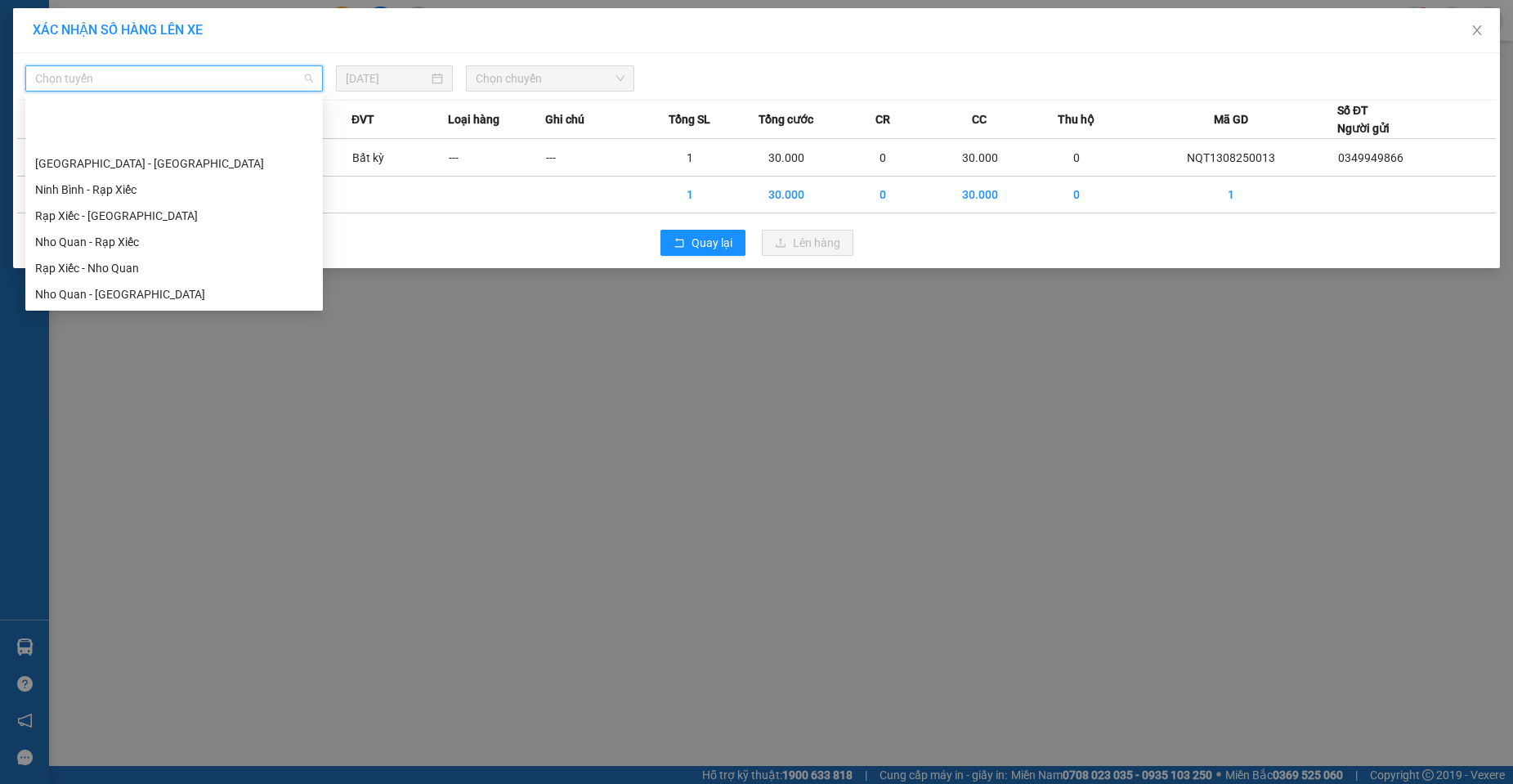
drag, startPoint x: 105, startPoint y: 241, endPoint x: 341, endPoint y: 146, distance: 254.4
click at [108, 312] on div "[GEOGRAPHIC_DATA] - [GEOGRAPHIC_DATA]" at bounding box center [173, 320] width 278 height 18
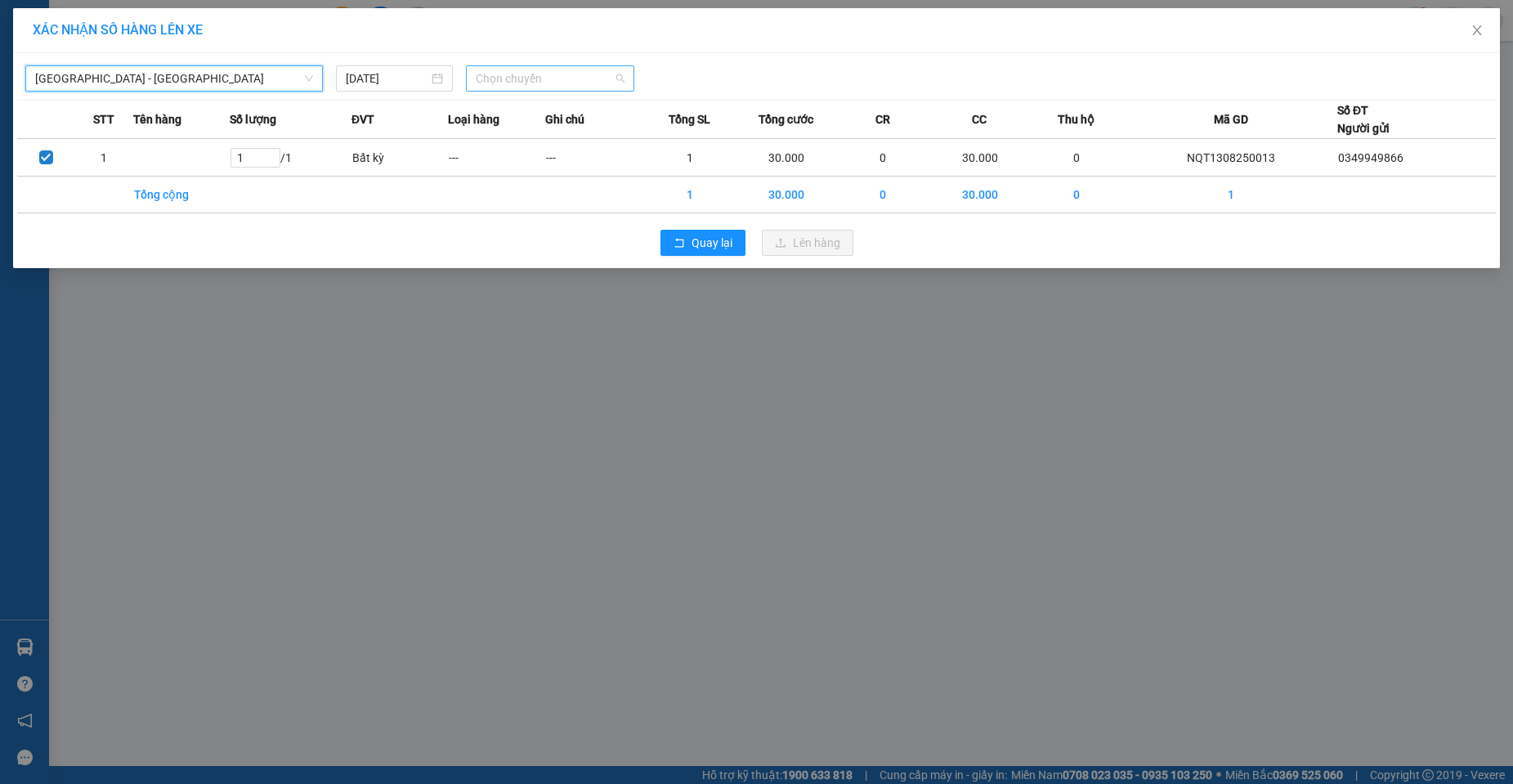
click at [495, 81] on span "Chọn chuyến" at bounding box center [550, 78] width 149 height 24
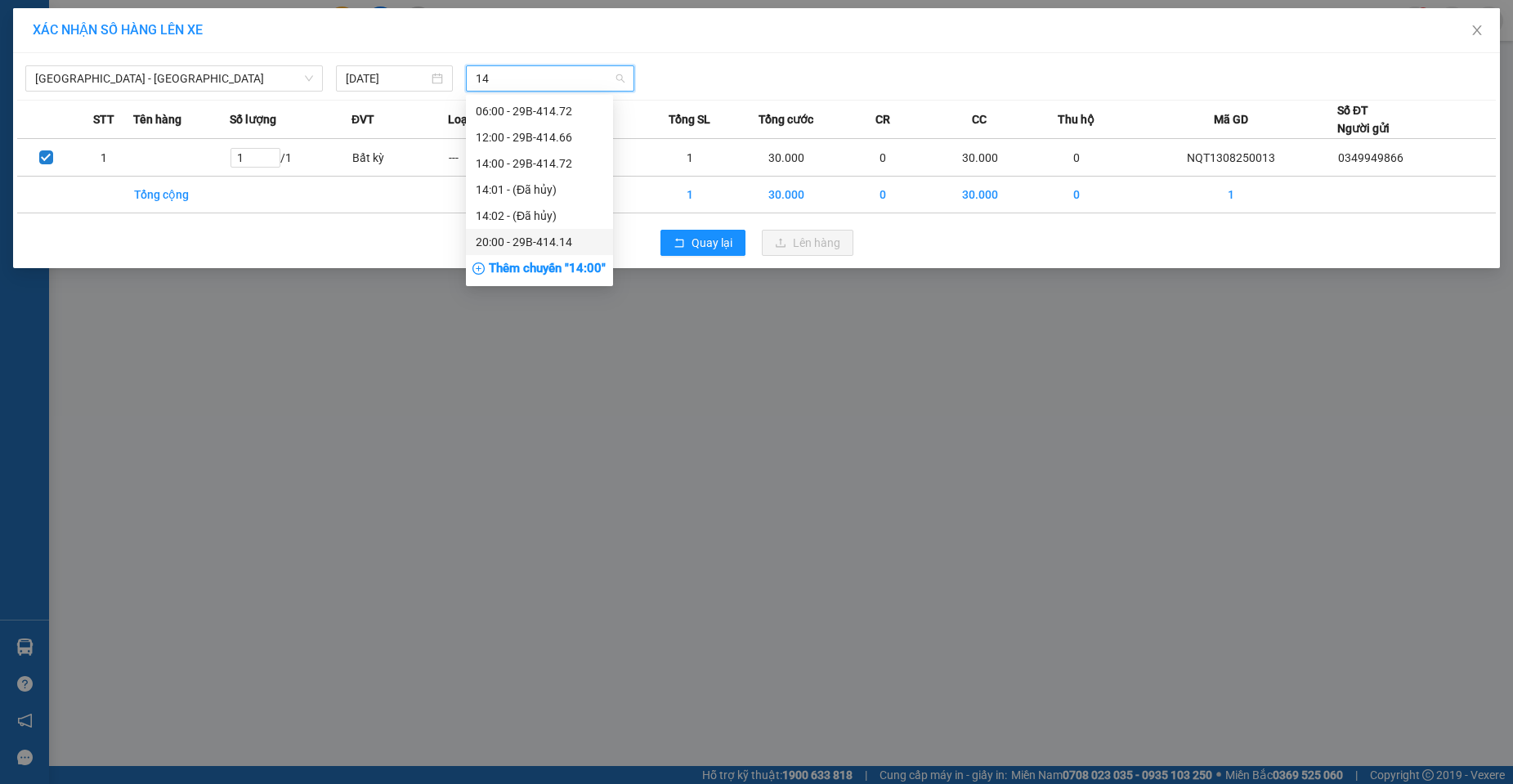
click at [528, 243] on div "20:00 - 29B-414.14" at bounding box center [539, 241] width 127 height 18
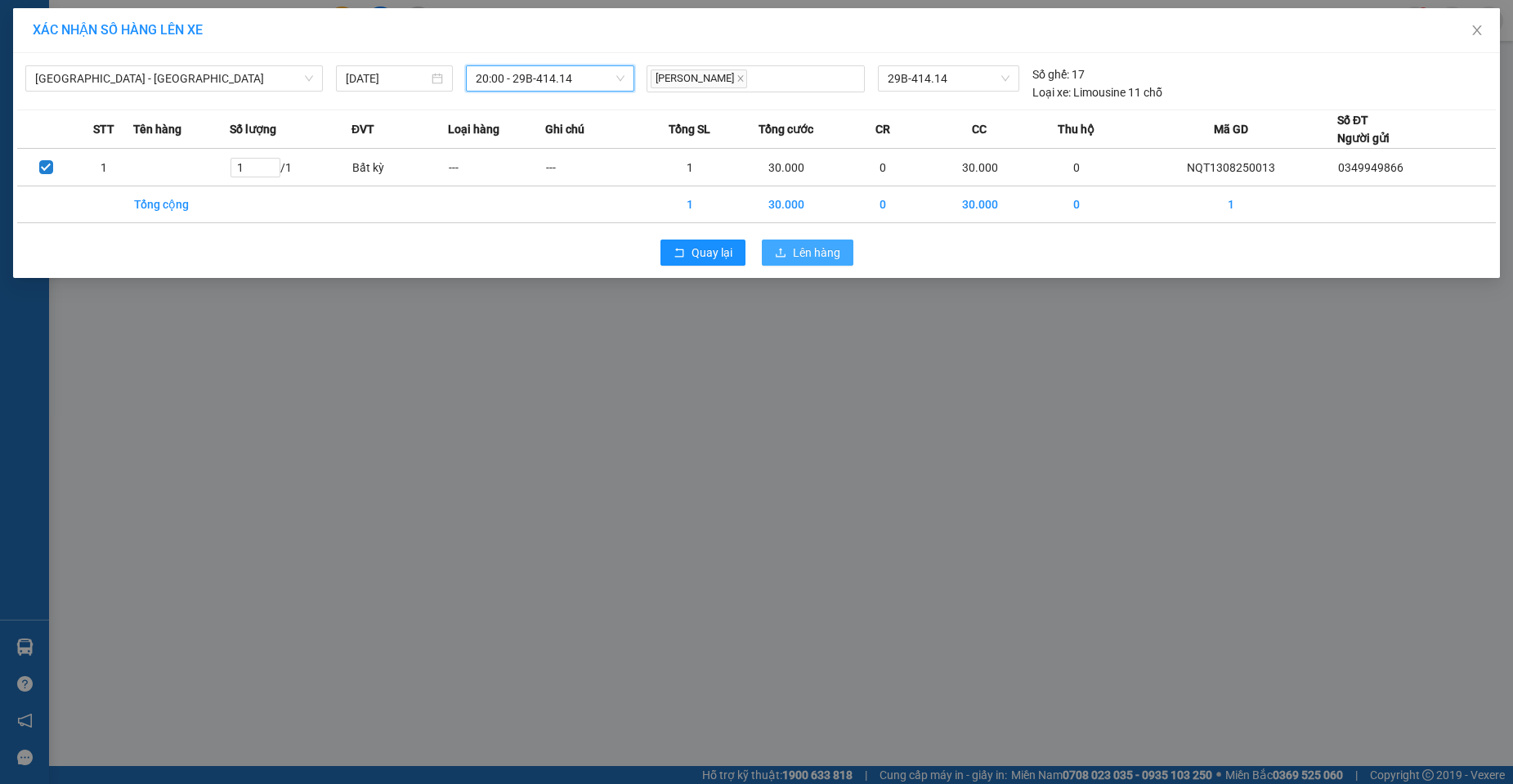
click at [815, 259] on span "Lên hàng" at bounding box center [816, 252] width 47 height 18
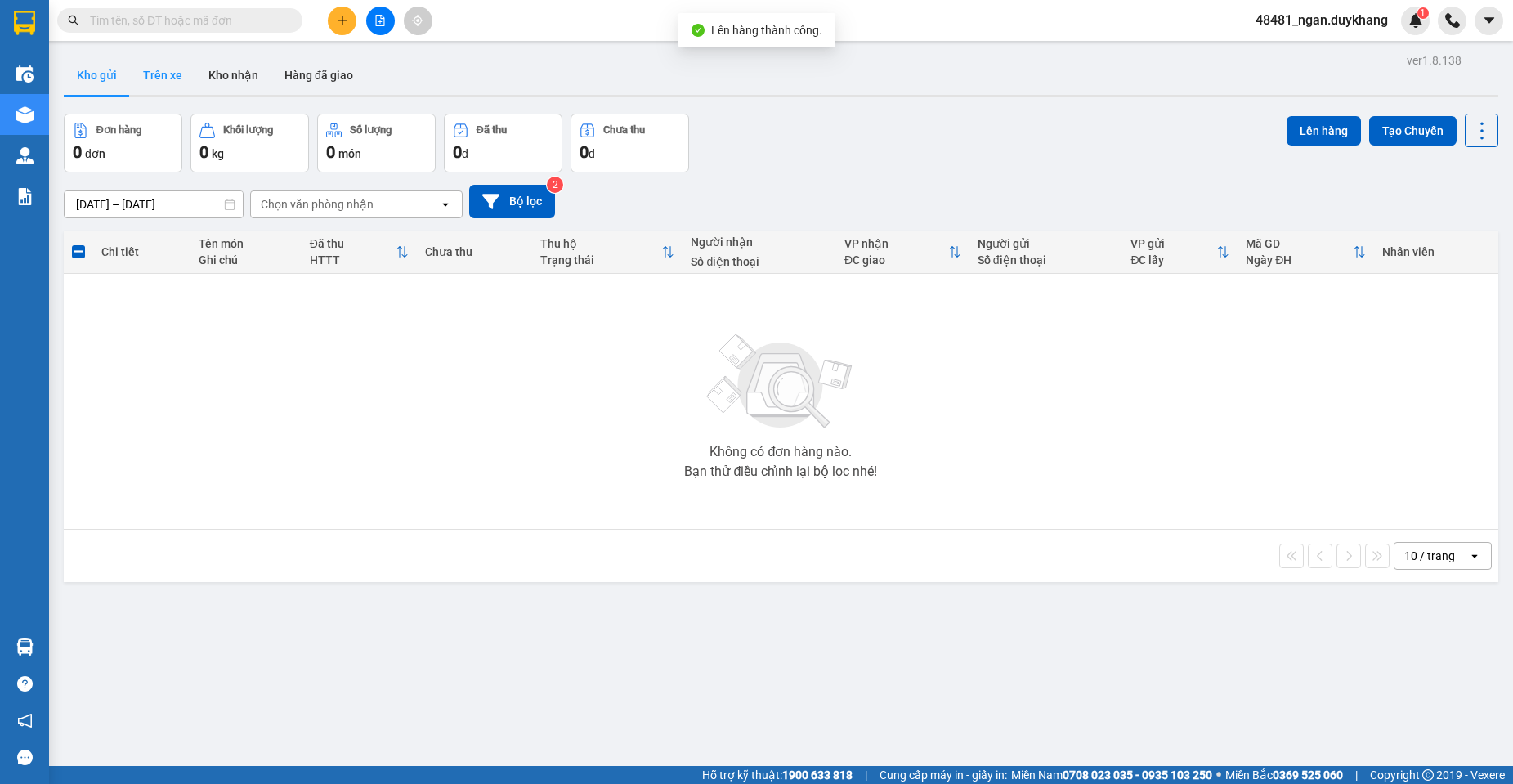
click at [165, 80] on button "Trên xe" at bounding box center [162, 75] width 65 height 40
